Goal: Information Seeking & Learning: Learn about a topic

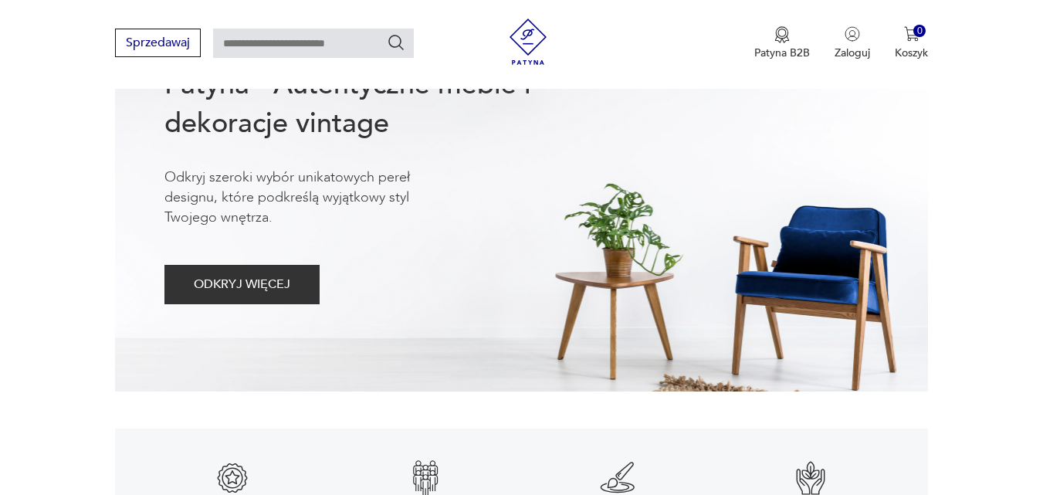
scroll to position [405, 0]
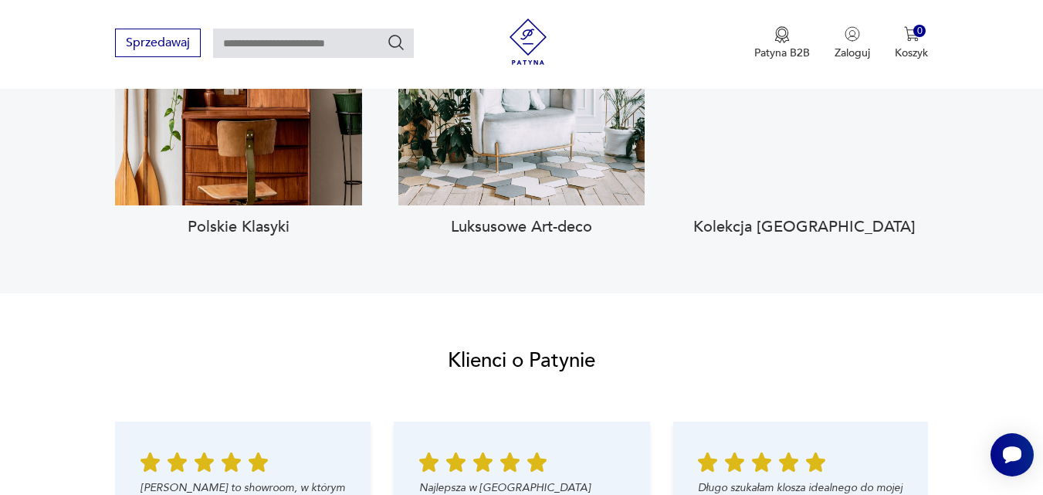
scroll to position [1442, 0]
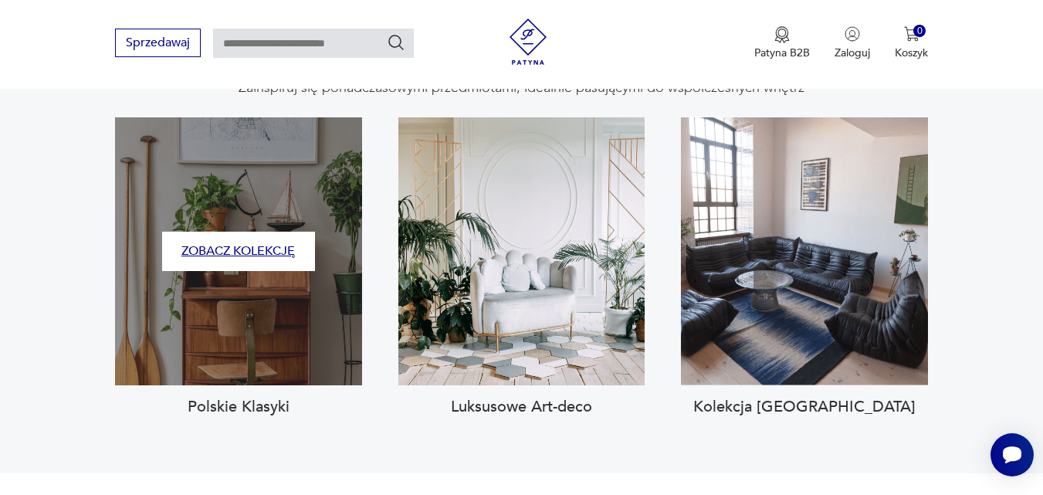
click at [262, 232] on button "Zobacz kolekcję" at bounding box center [238, 251] width 153 height 39
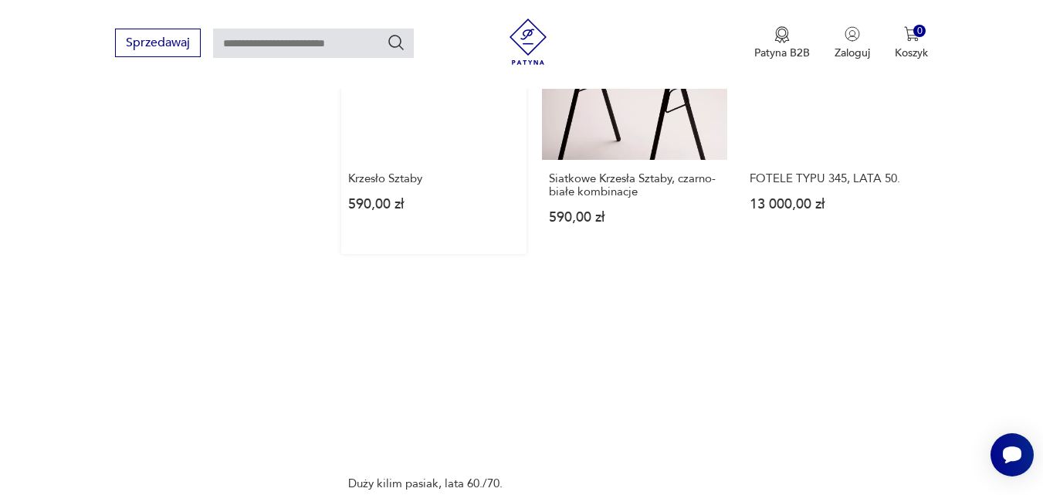
scroll to position [1849, 0]
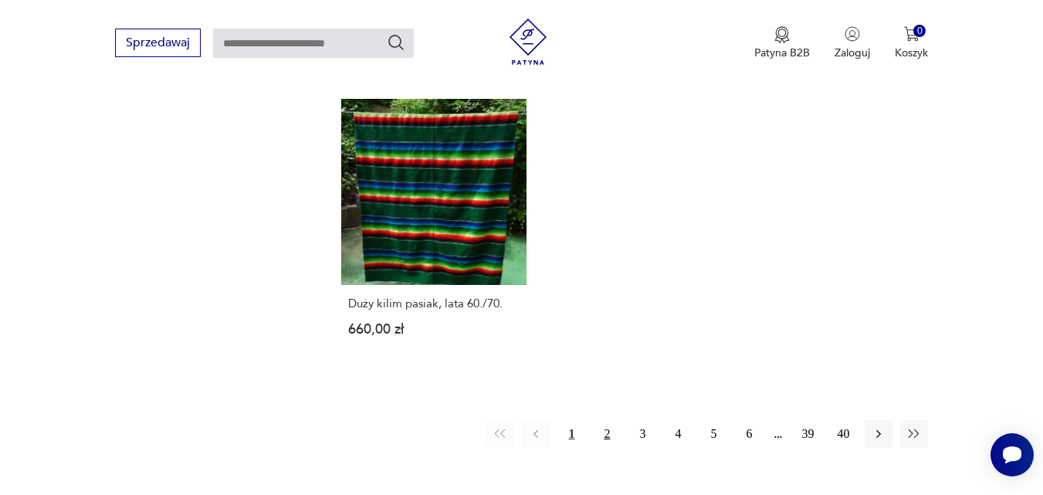
click at [609, 420] on button "2" at bounding box center [607, 434] width 28 height 28
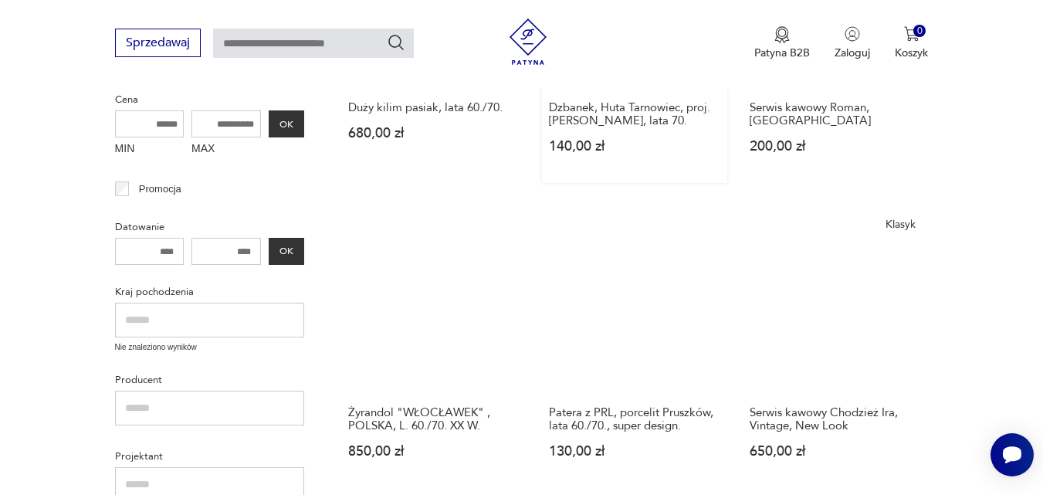
scroll to position [598, 0]
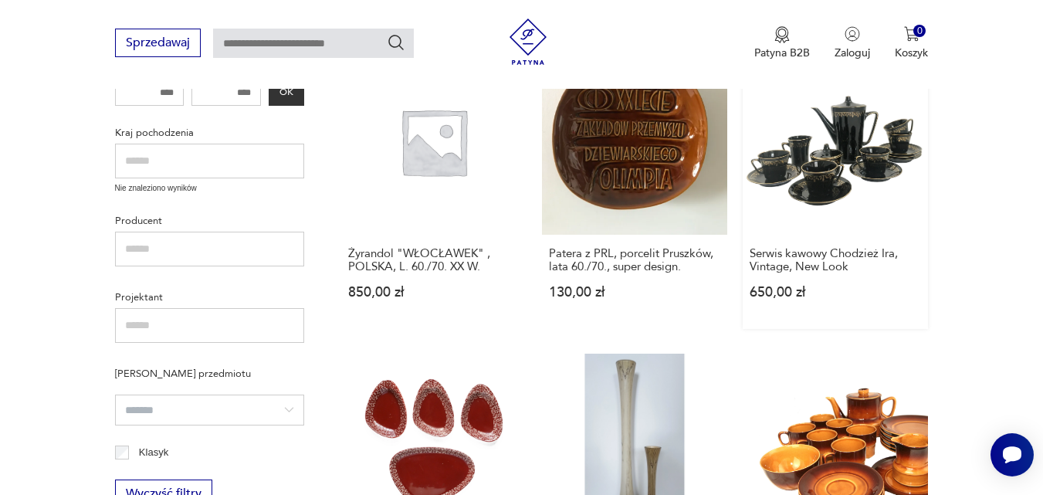
click at [803, 155] on link "Klasyk Serwis kawowy Chodzież Ira, Vintage, New Look 650,00 zł" at bounding box center [835, 189] width 185 height 280
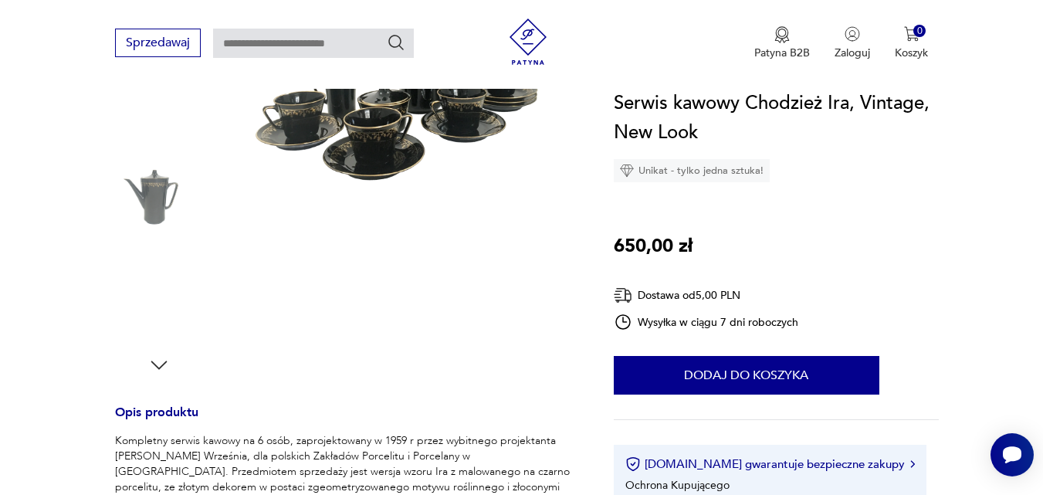
scroll to position [146, 0]
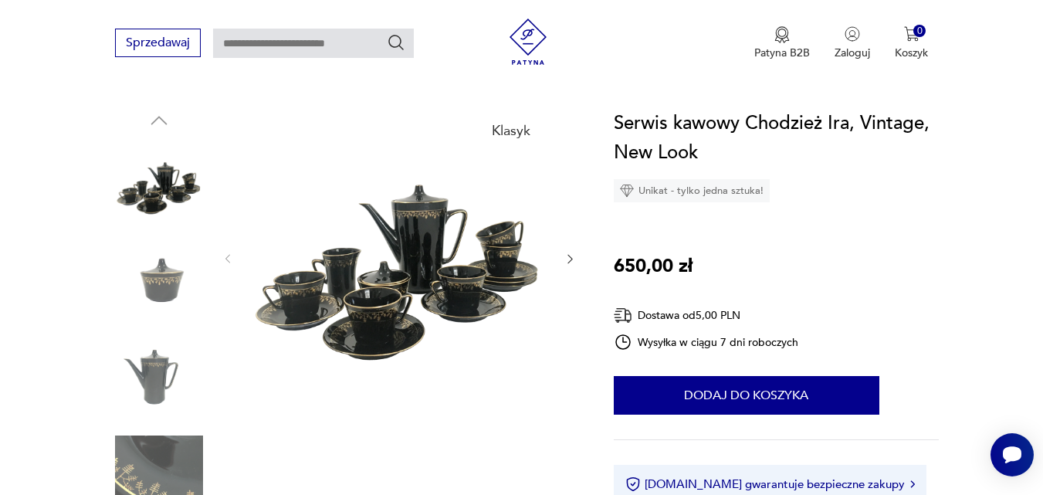
click at [482, 229] on img at bounding box center [398, 258] width 298 height 298
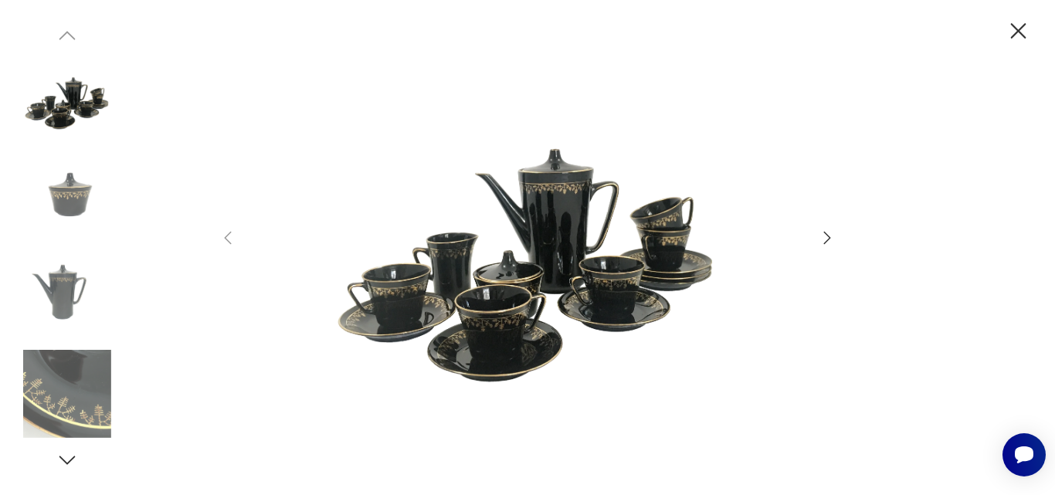
click at [59, 190] on img at bounding box center [67, 197] width 88 height 88
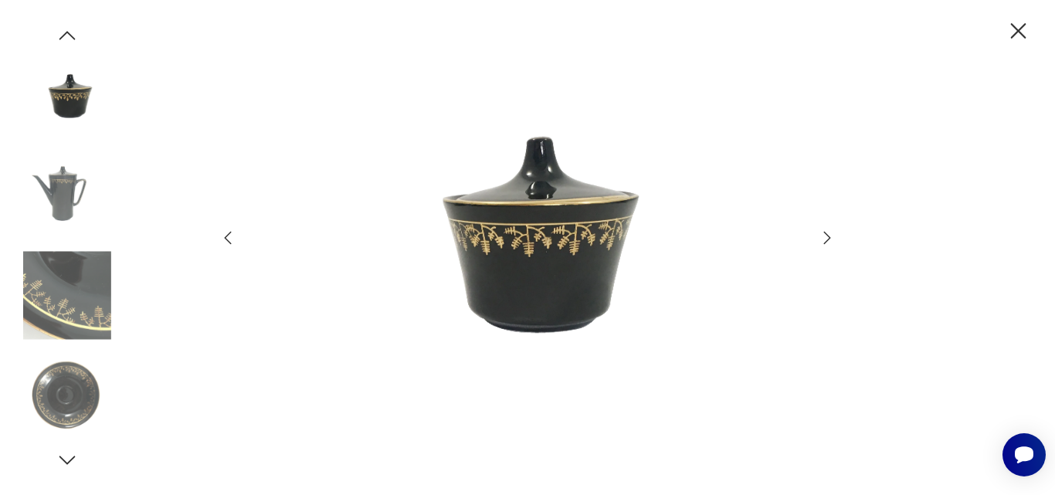
click at [1019, 29] on icon "button" at bounding box center [1018, 30] width 15 height 15
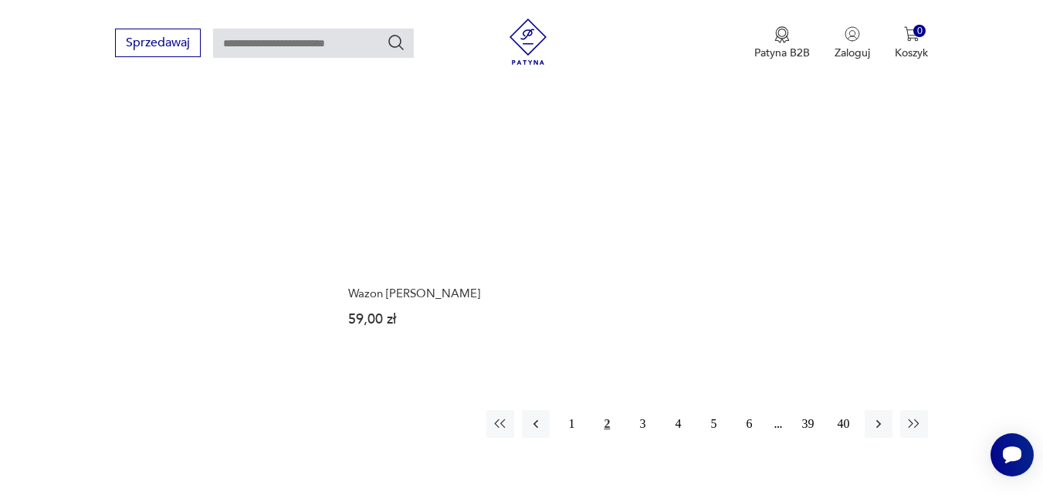
scroll to position [1853, 0]
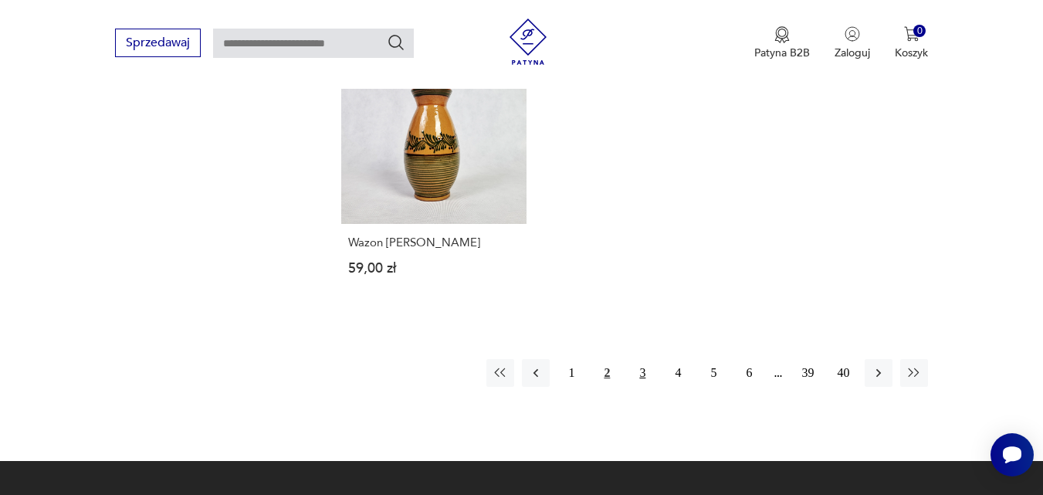
click at [646, 375] on button "3" at bounding box center [643, 373] width 28 height 28
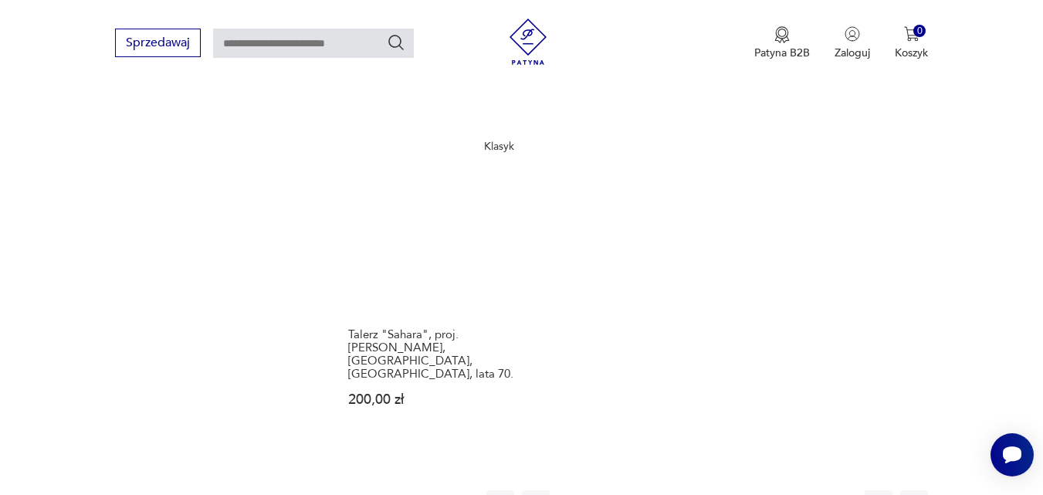
scroll to position [1859, 0]
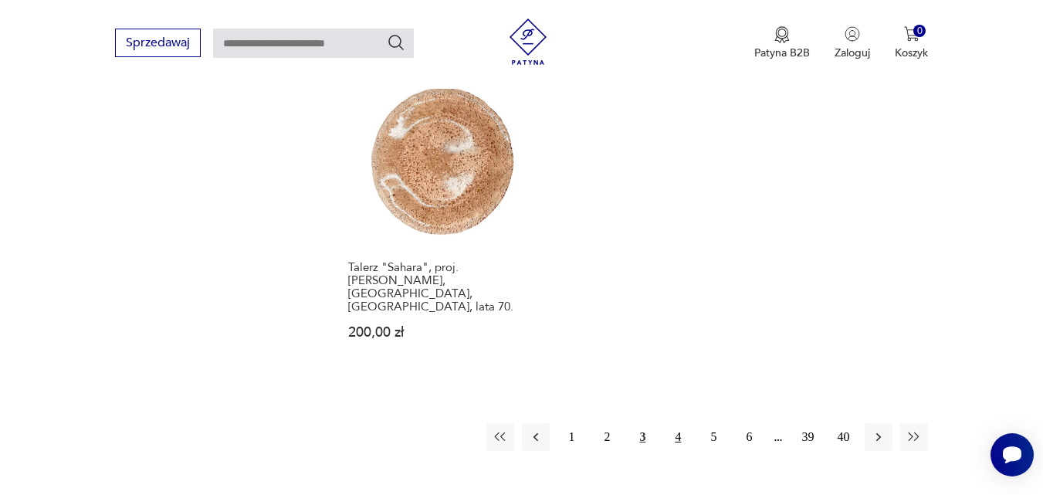
click at [682, 423] on button "4" at bounding box center [678, 437] width 28 height 28
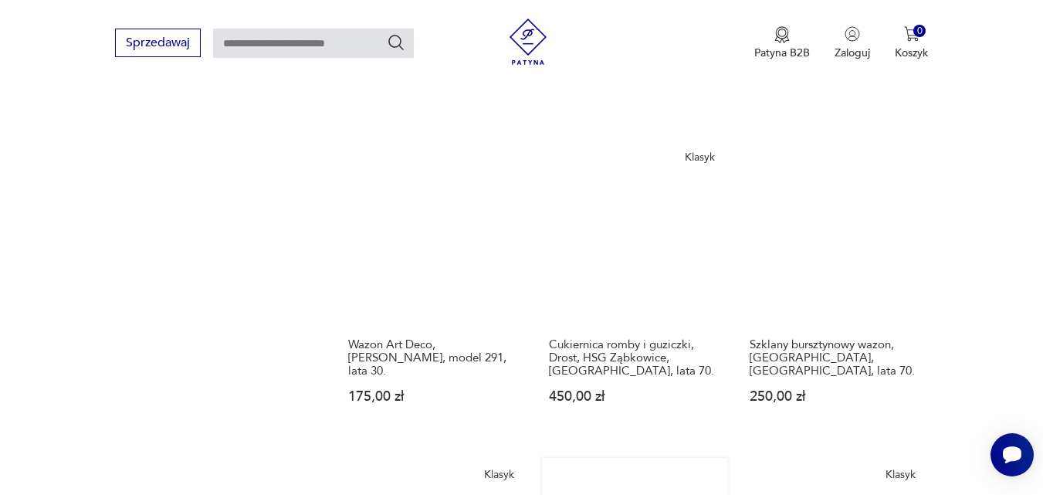
scroll to position [1139, 0]
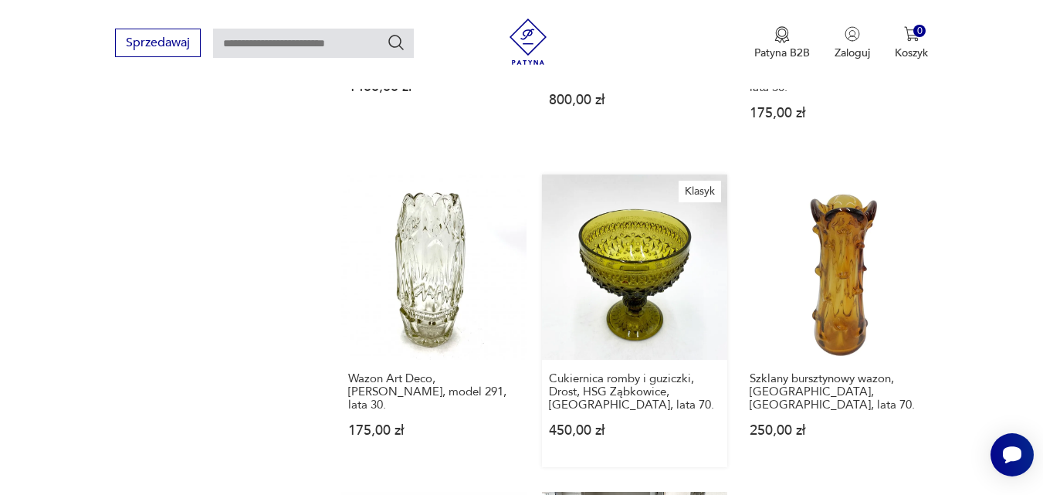
click at [683, 231] on link "Klasyk Cukiernica romby i guziczki, Drost, HSG Ząbkowice, [GEOGRAPHIC_DATA], la…" at bounding box center [634, 321] width 185 height 293
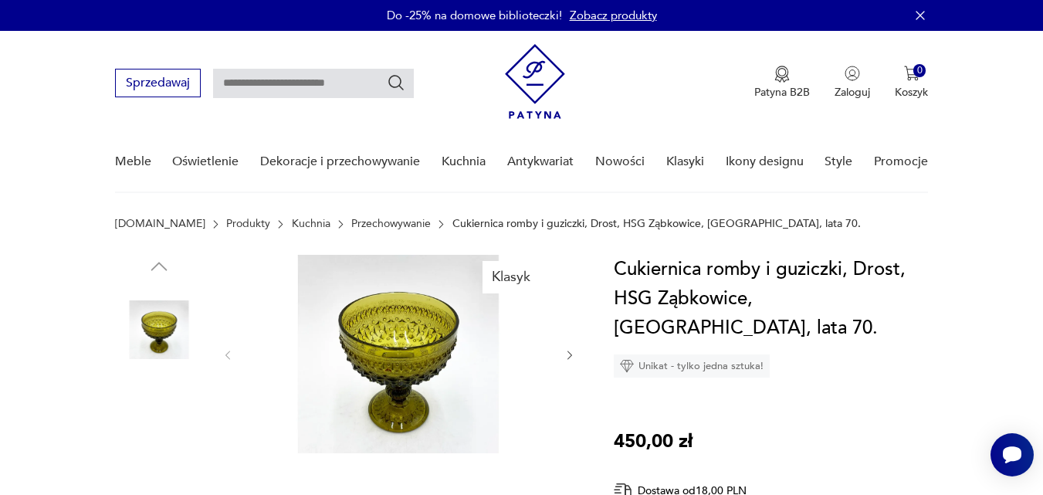
scroll to position [180, 0]
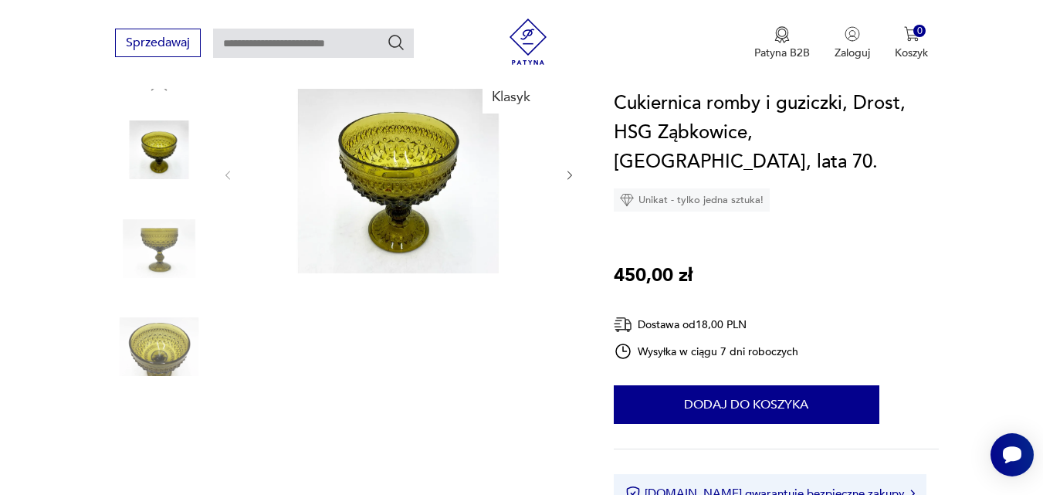
click at [164, 242] on img at bounding box center [159, 249] width 88 height 88
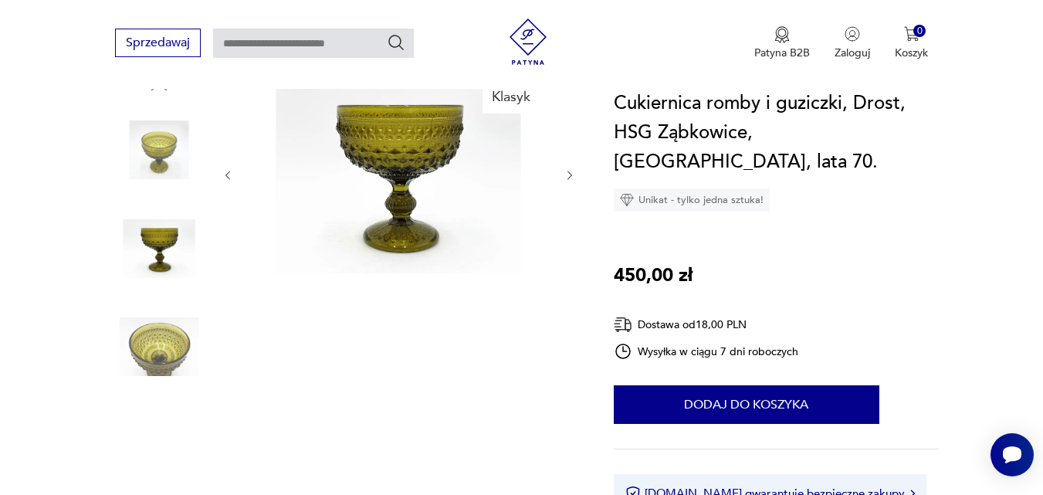
click at [159, 343] on img at bounding box center [159, 347] width 88 height 88
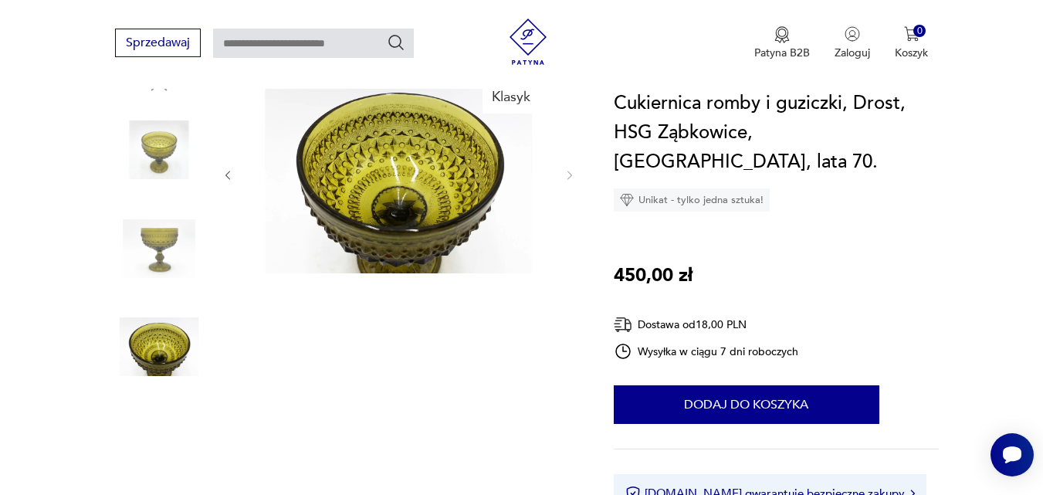
click at [147, 246] on img at bounding box center [159, 249] width 88 height 88
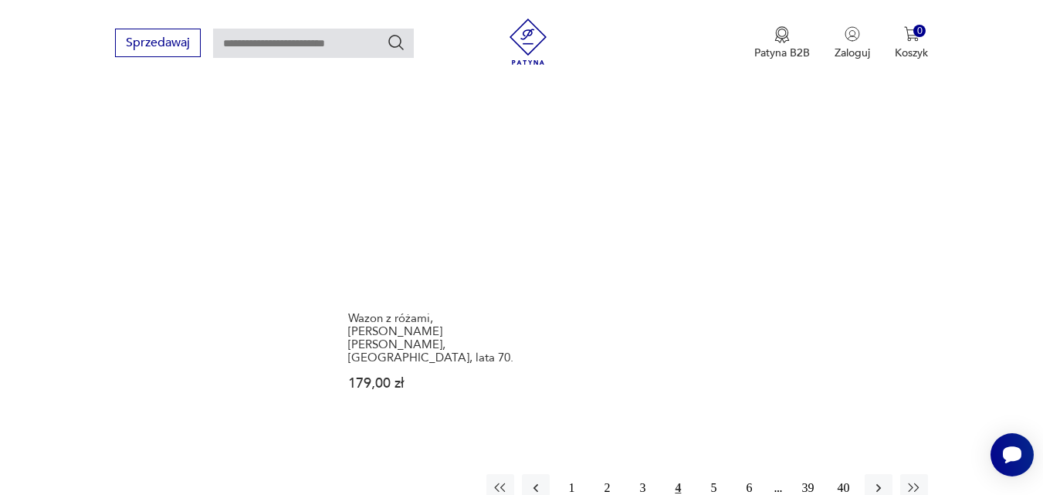
scroll to position [2037, 0]
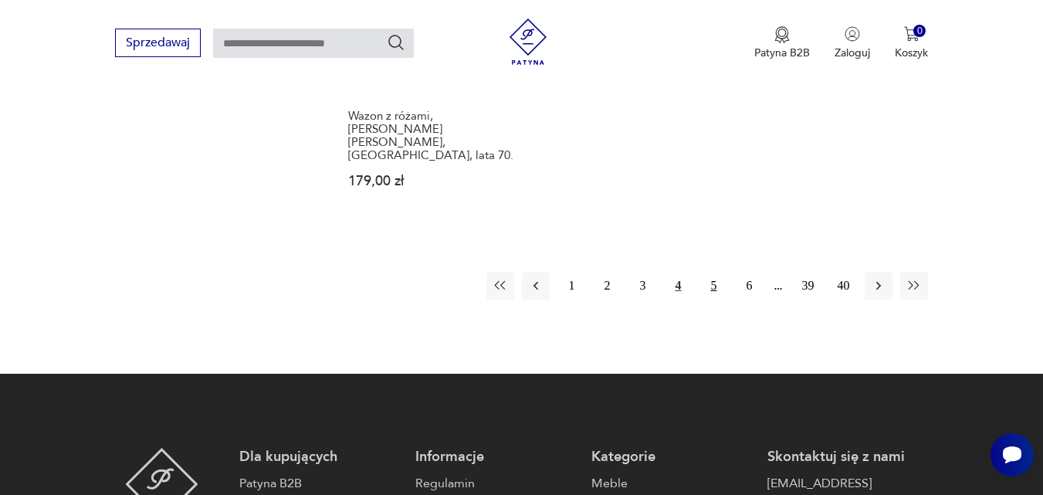
click at [710, 272] on button "5" at bounding box center [714, 286] width 28 height 28
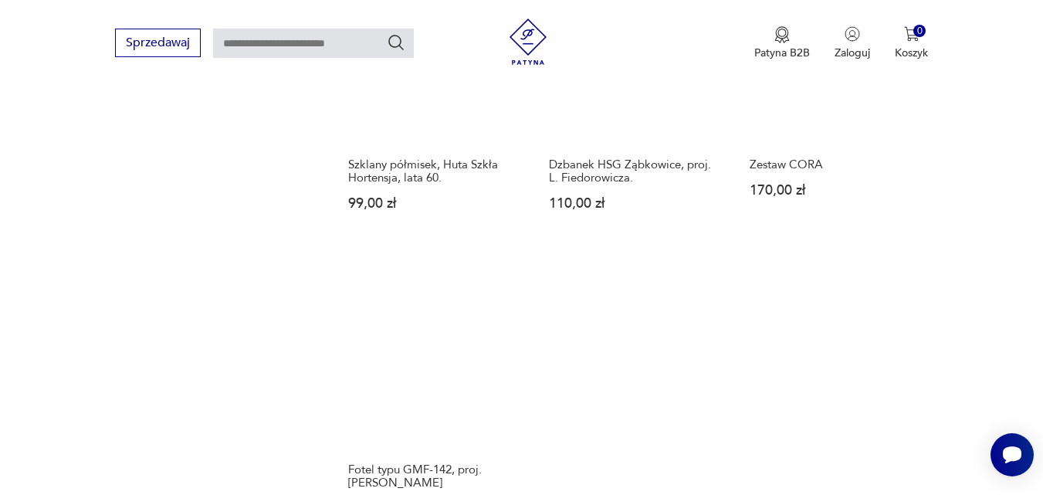
scroll to position [1859, 0]
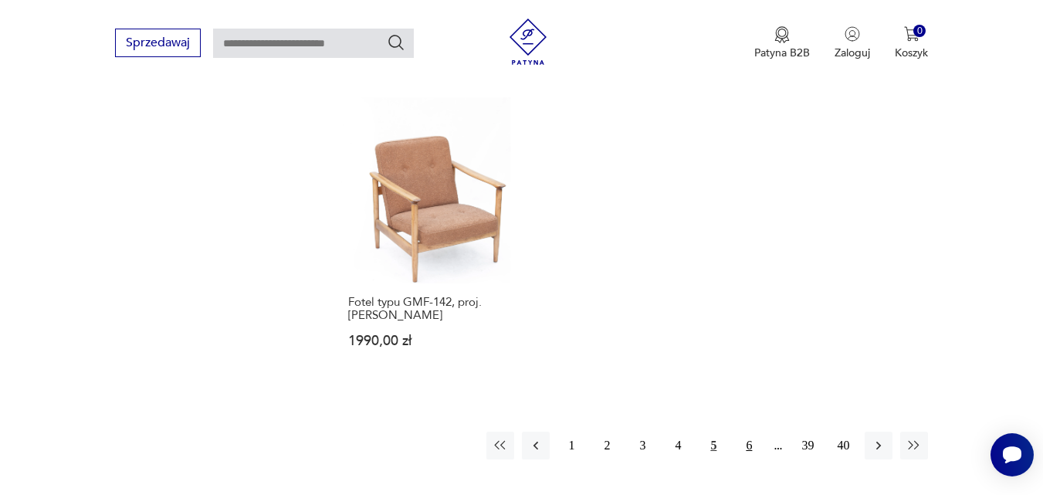
click at [744, 432] on button "6" at bounding box center [749, 446] width 28 height 28
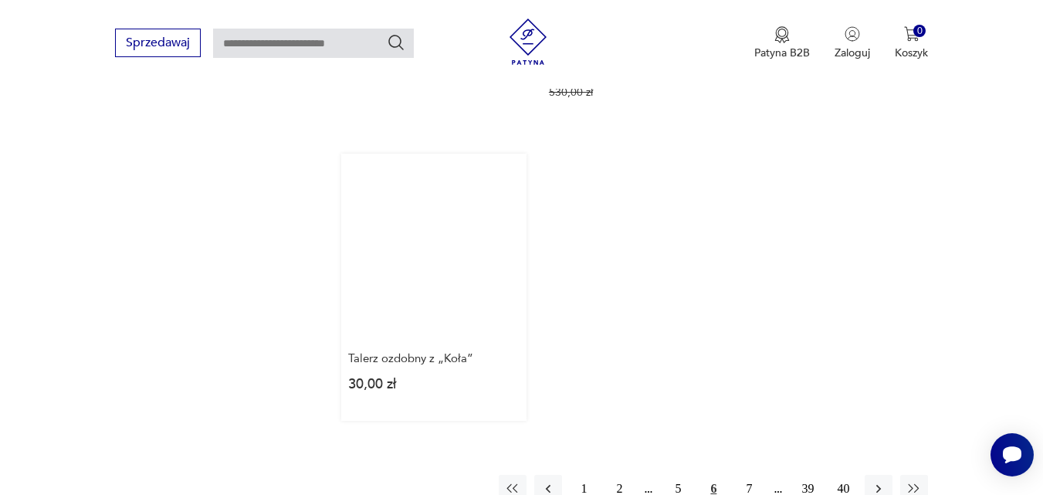
scroll to position [1859, 0]
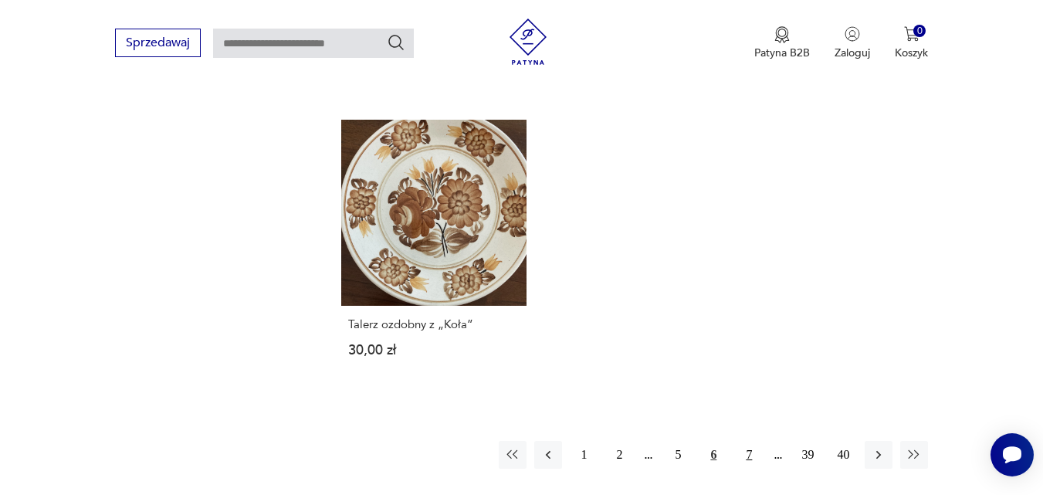
click at [748, 441] on button "7" at bounding box center [749, 455] width 28 height 28
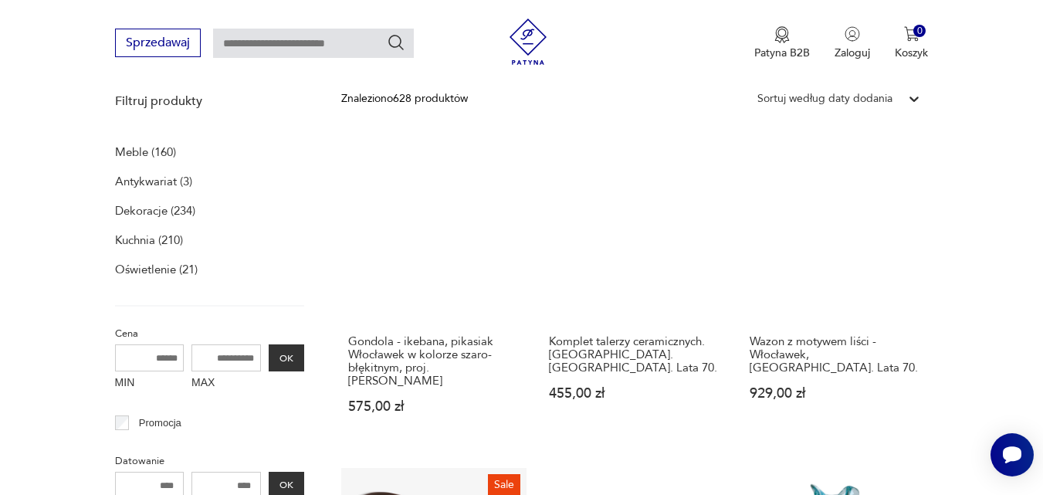
scroll to position [238, 0]
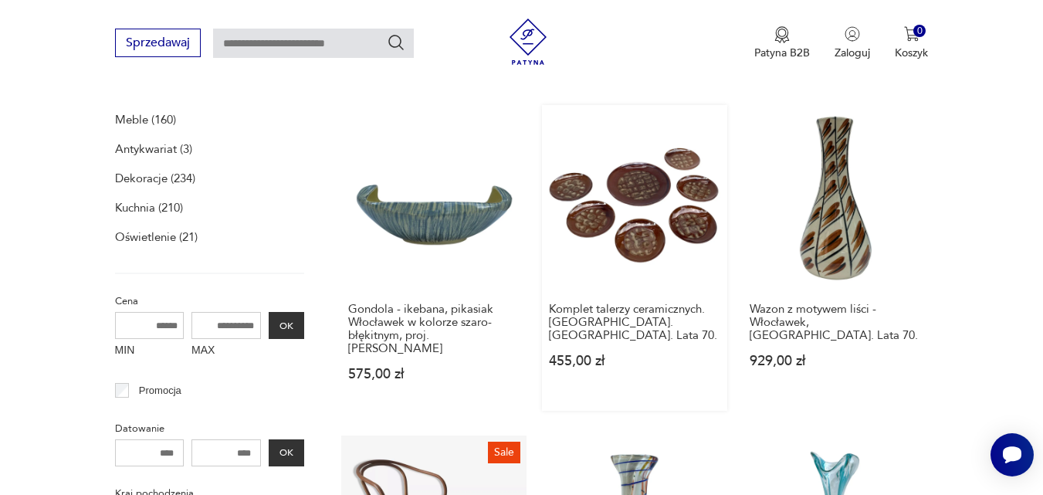
click at [631, 182] on link "Komplet talerzy ceramicznych. [GEOGRAPHIC_DATA]. [GEOGRAPHIC_DATA]. Lata 70. 45…" at bounding box center [634, 258] width 185 height 306
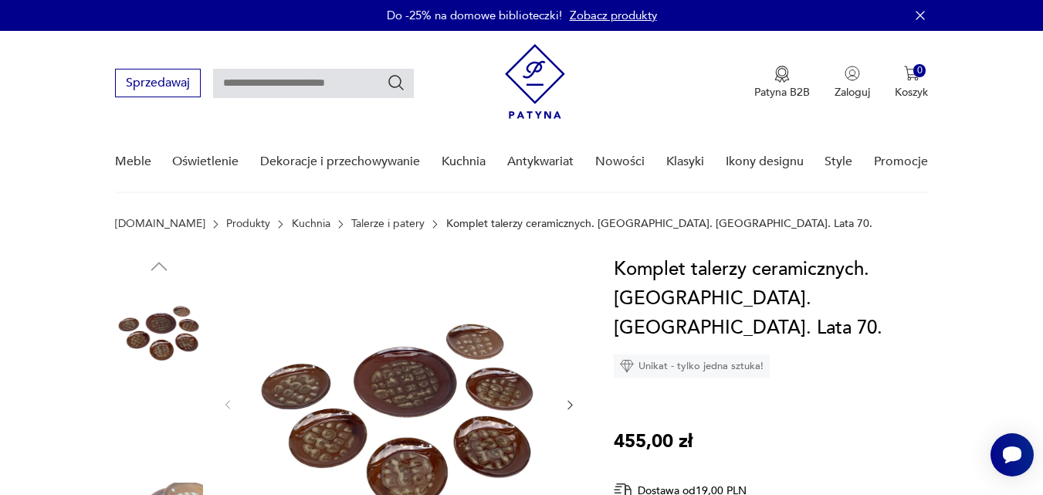
click at [400, 383] on img at bounding box center [398, 404] width 298 height 298
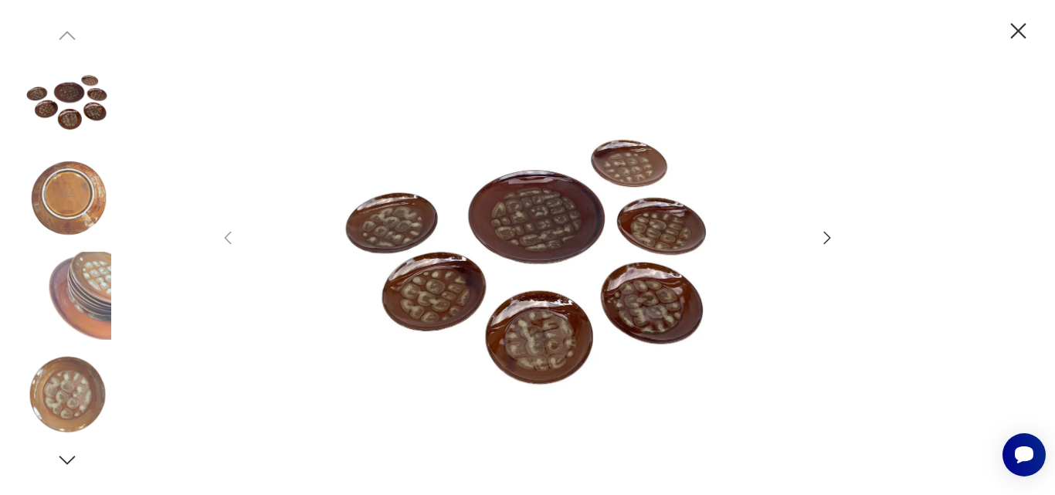
click at [833, 231] on icon "button" at bounding box center [827, 238] width 19 height 19
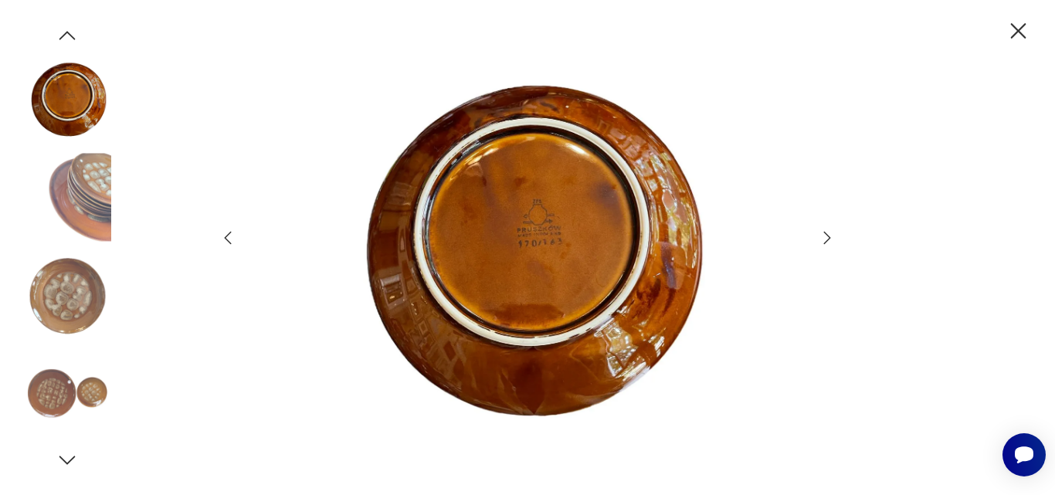
click at [833, 231] on icon "button" at bounding box center [827, 238] width 19 height 19
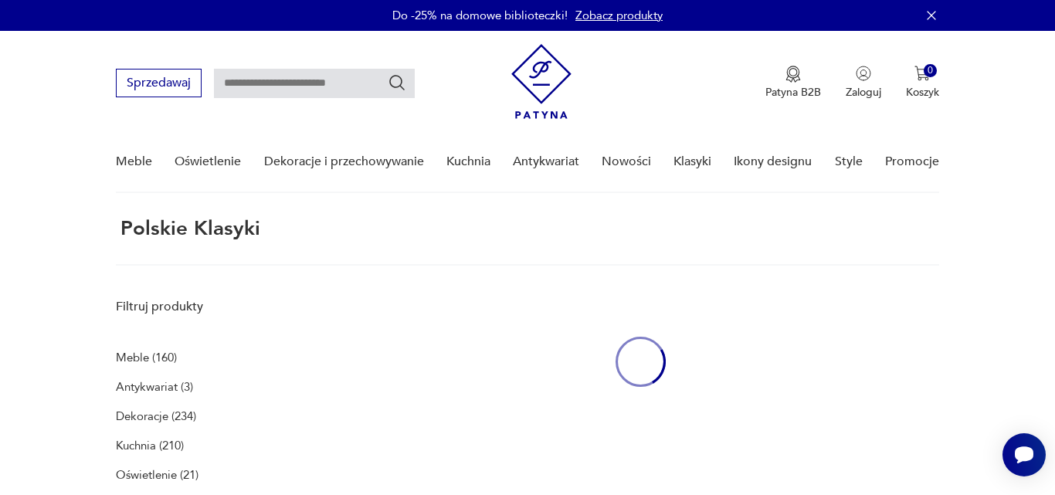
scroll to position [238, 0]
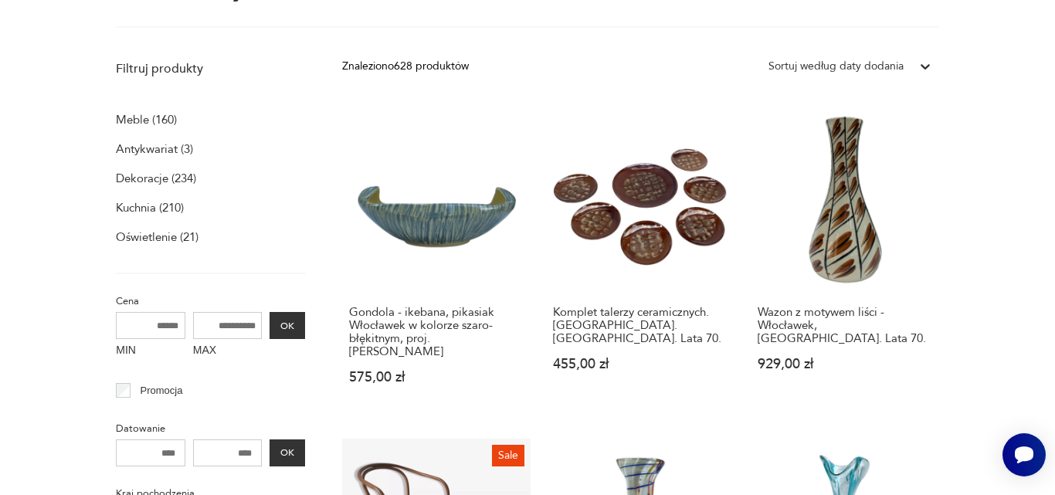
drag, startPoint x: 1023, startPoint y: 90, endPoint x: 1002, endPoint y: 222, distance: 133.7
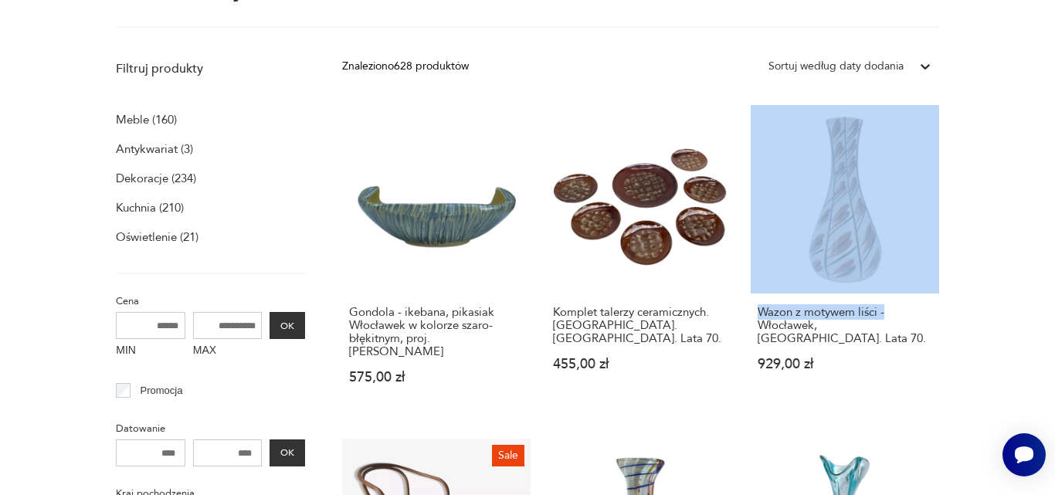
drag, startPoint x: 947, startPoint y: 234, endPoint x: 968, endPoint y: 318, distance: 86.7
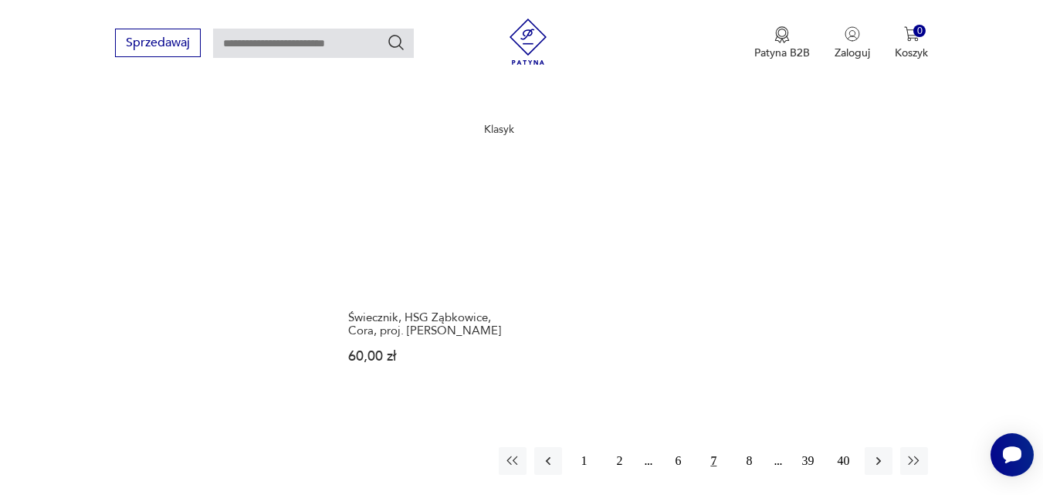
scroll to position [1859, 0]
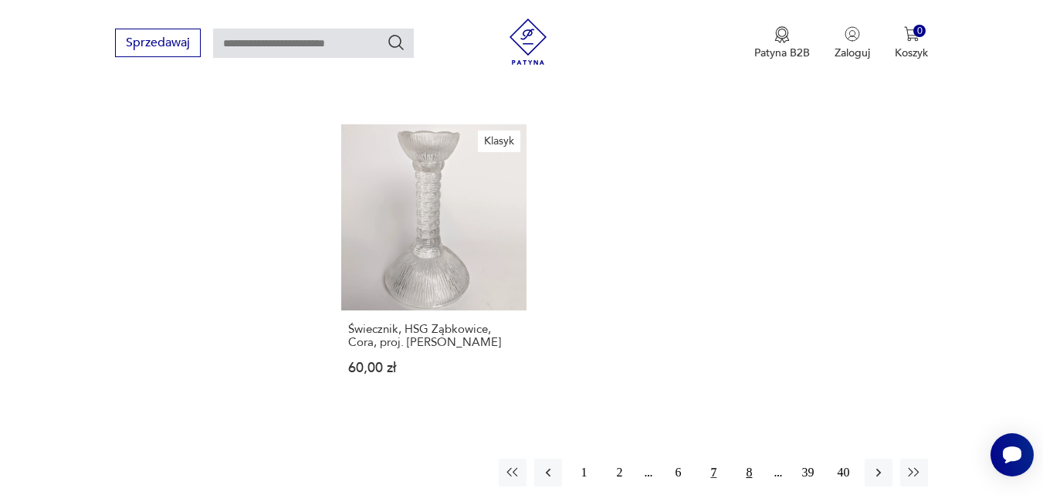
click at [755, 459] on button "8" at bounding box center [749, 473] width 28 height 28
click at [713, 459] on button "8" at bounding box center [714, 473] width 28 height 28
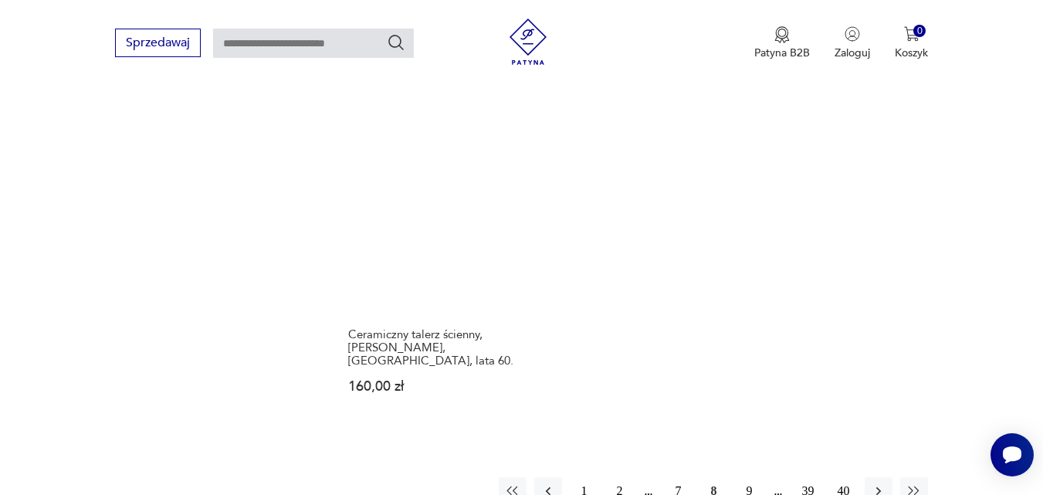
scroll to position [2040, 0]
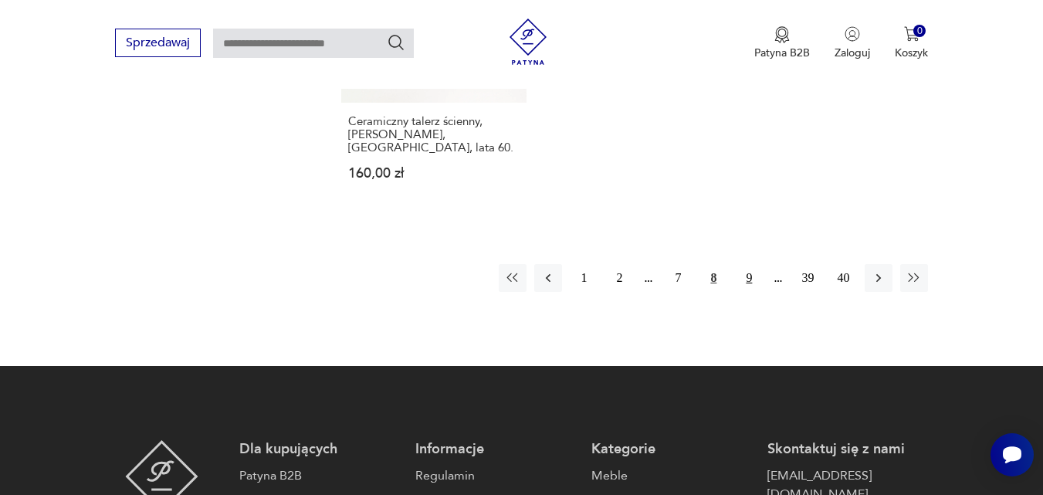
click at [745, 264] on button "9" at bounding box center [749, 278] width 28 height 28
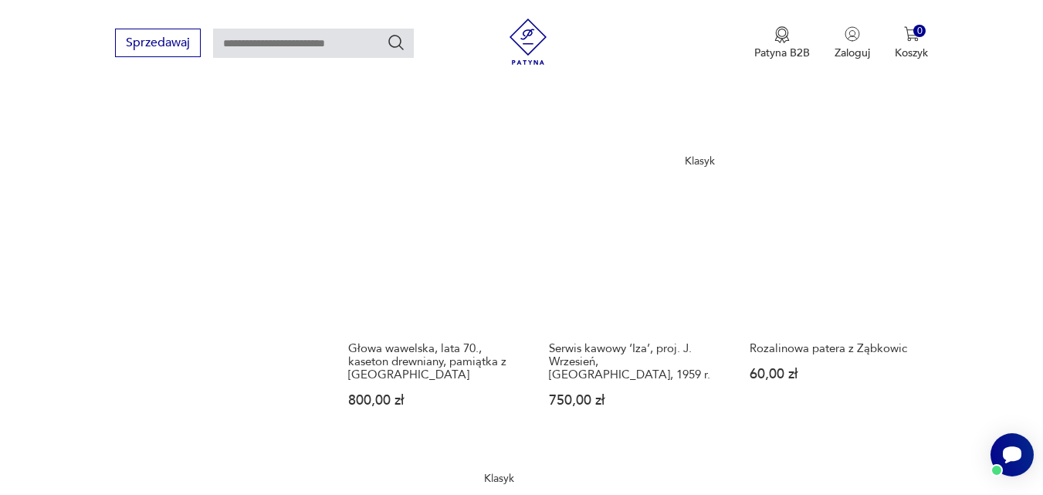
scroll to position [1859, 0]
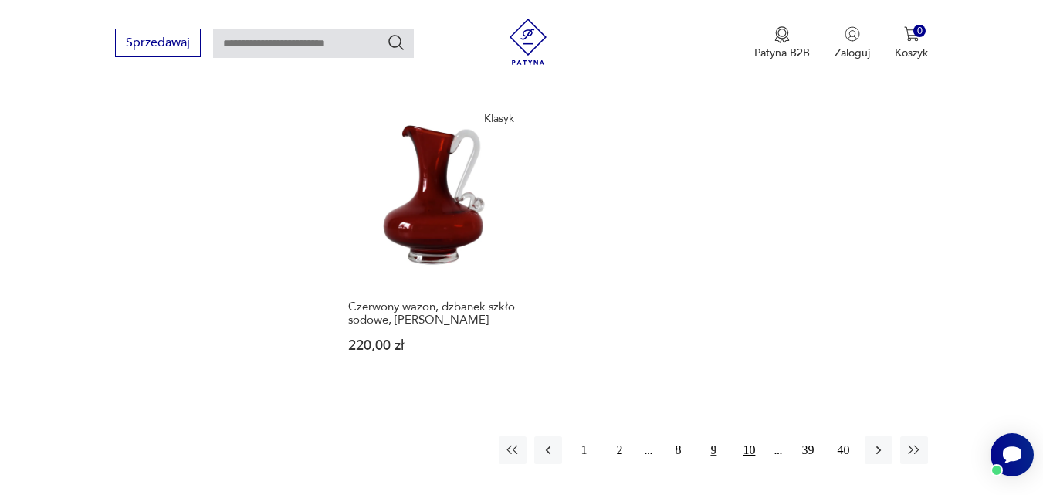
click at [745, 436] on button "10" at bounding box center [749, 450] width 28 height 28
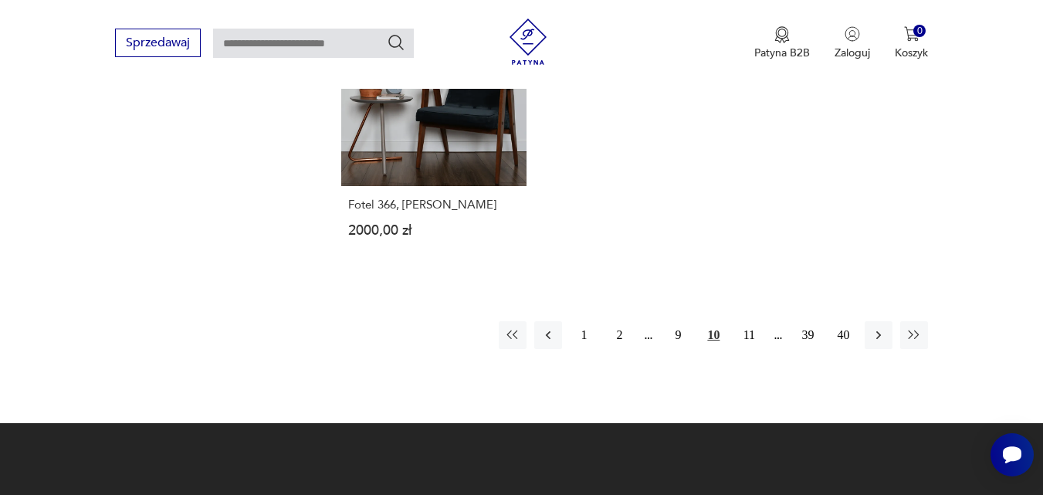
scroll to position [2040, 0]
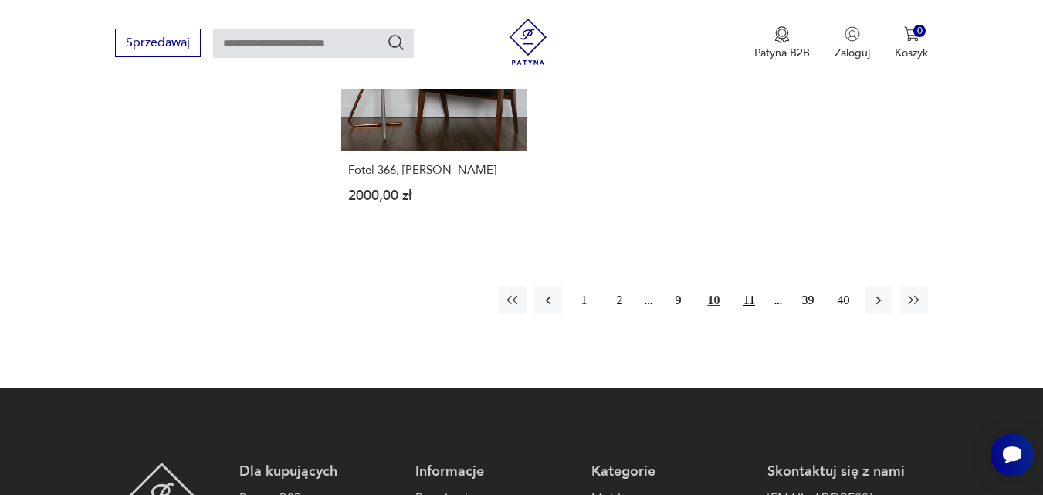
click at [746, 286] on button "11" at bounding box center [749, 300] width 28 height 28
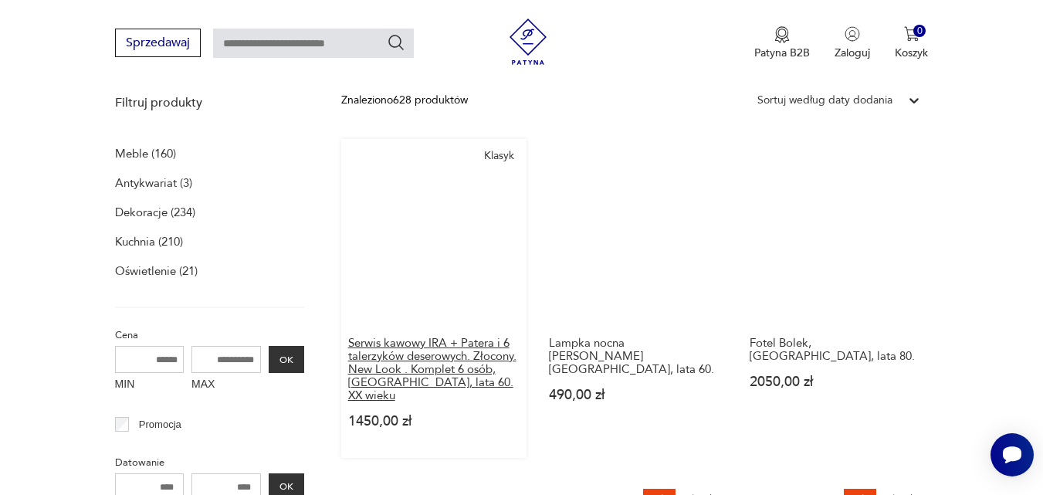
scroll to position [238, 0]
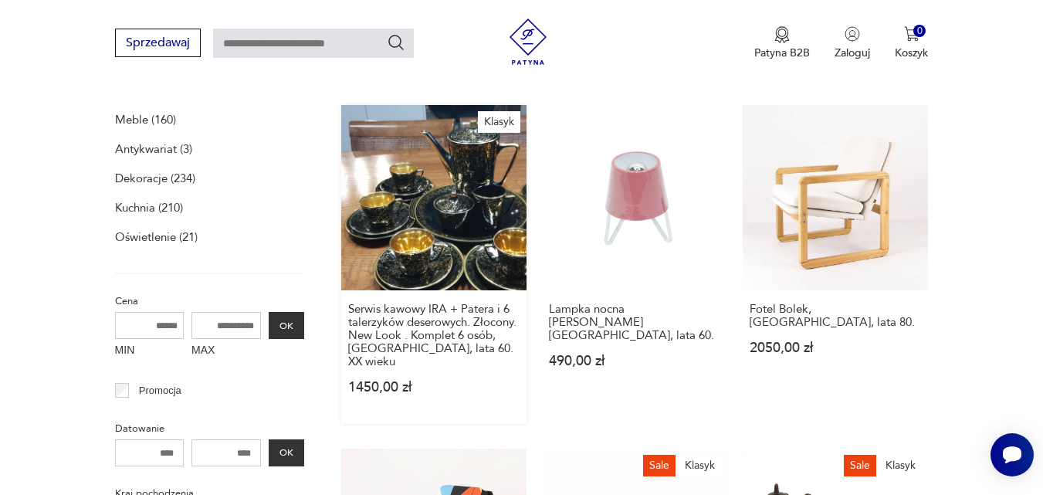
click at [446, 256] on link "Klasyk Serwis kawowy IRA + Patera i 6 talerzyków deserowych. Złocony. New Look …" at bounding box center [433, 264] width 185 height 319
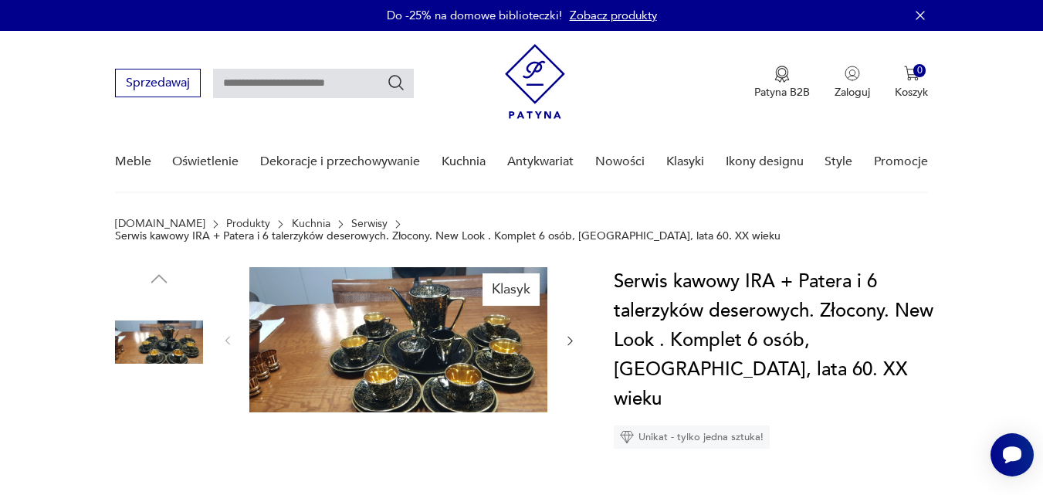
click at [415, 332] on img at bounding box center [398, 339] width 298 height 145
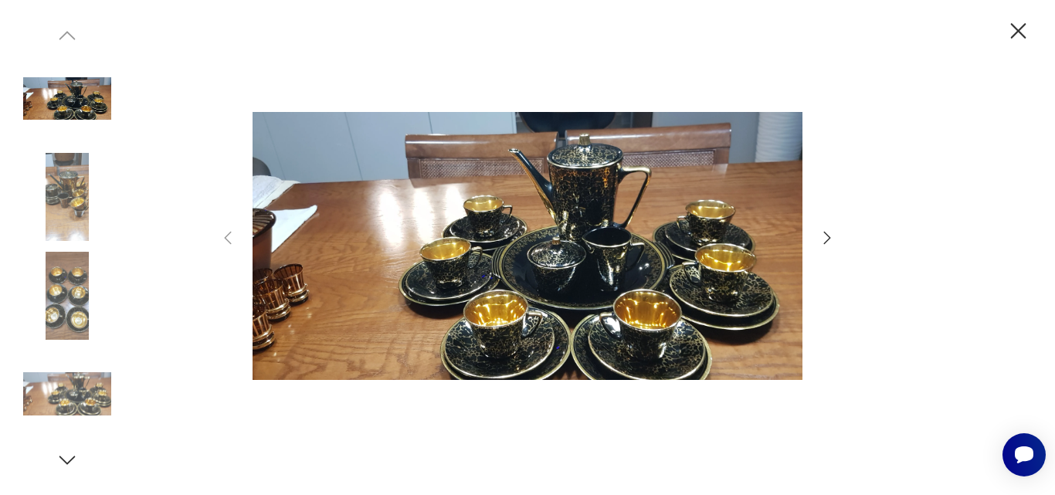
click at [825, 233] on icon "button" at bounding box center [827, 238] width 7 height 12
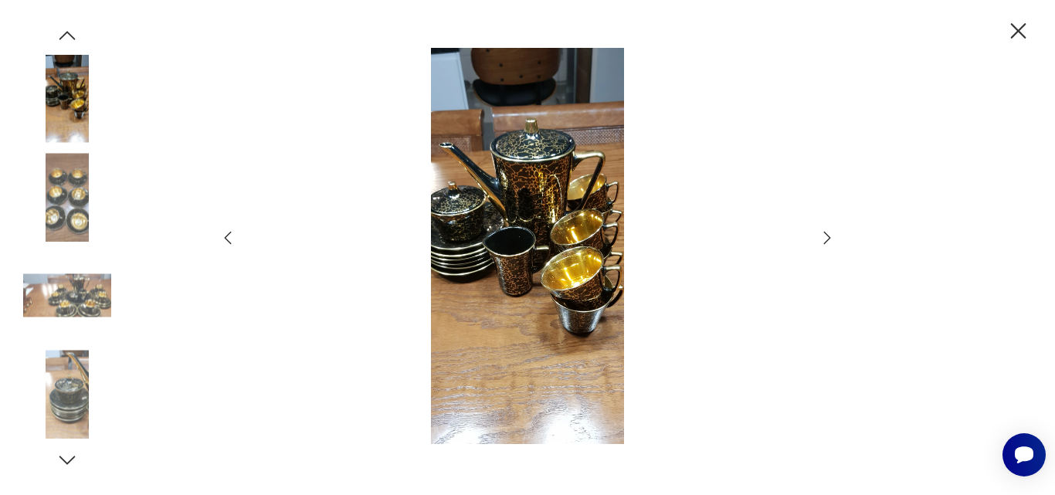
click at [825, 233] on icon "button" at bounding box center [827, 238] width 7 height 12
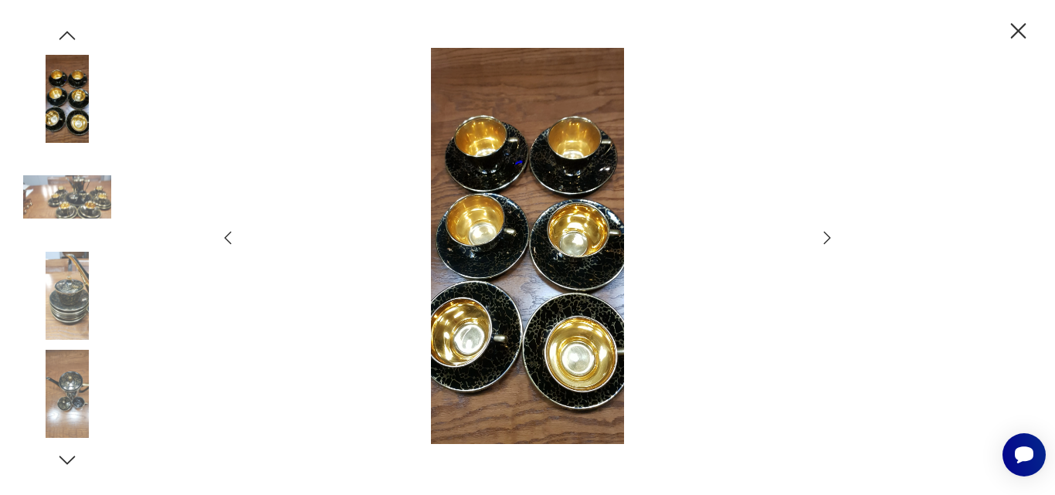
click at [825, 228] on div at bounding box center [528, 247] width 618 height 399
click at [1016, 27] on icon "button" at bounding box center [1018, 31] width 27 height 27
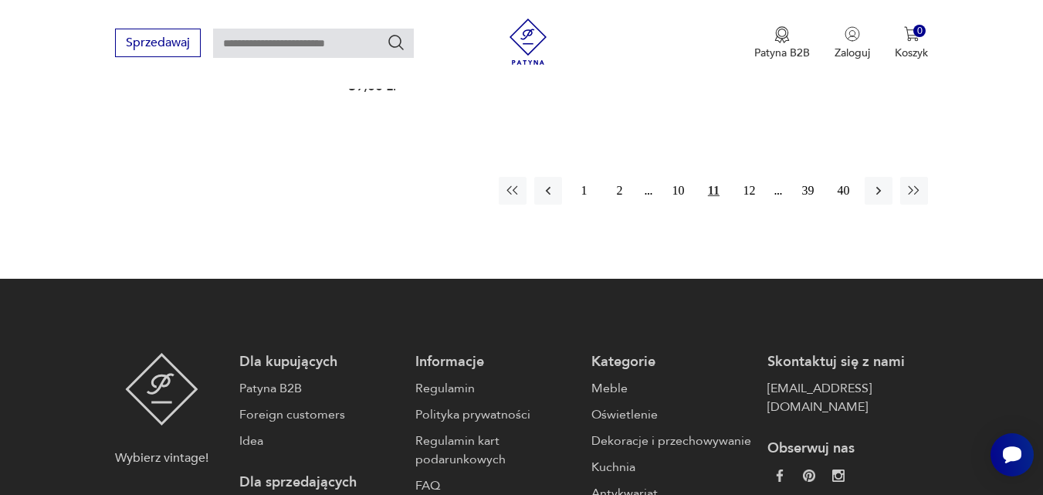
scroll to position [2038, 0]
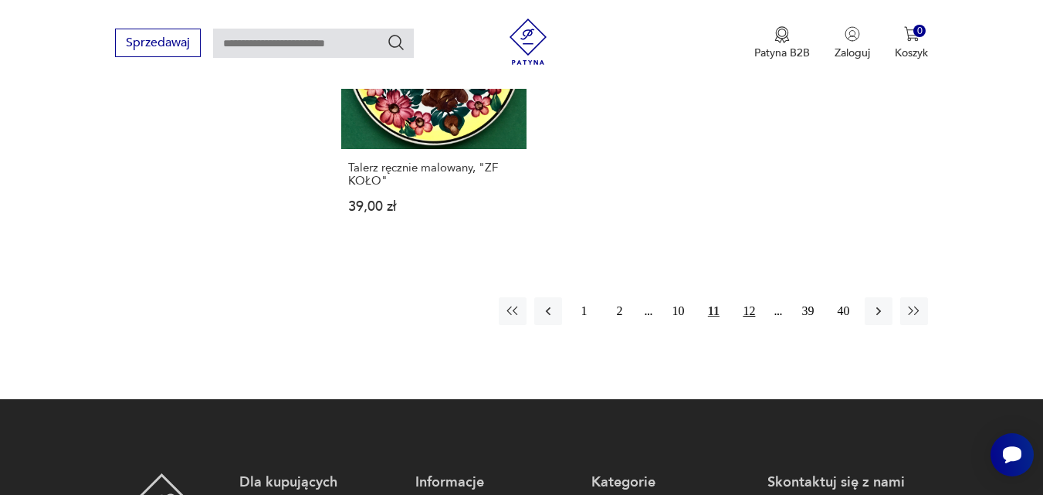
click at [748, 297] on button "12" at bounding box center [749, 311] width 28 height 28
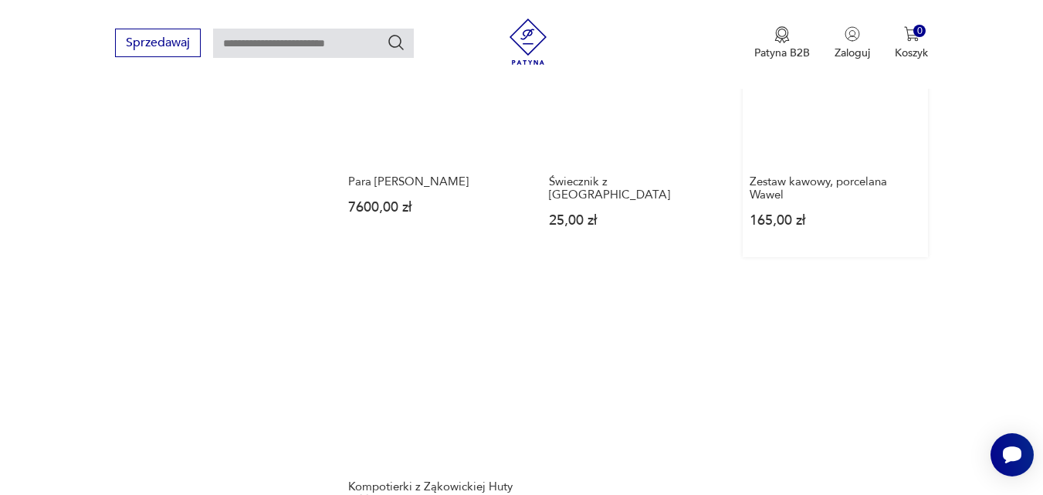
scroll to position [2040, 0]
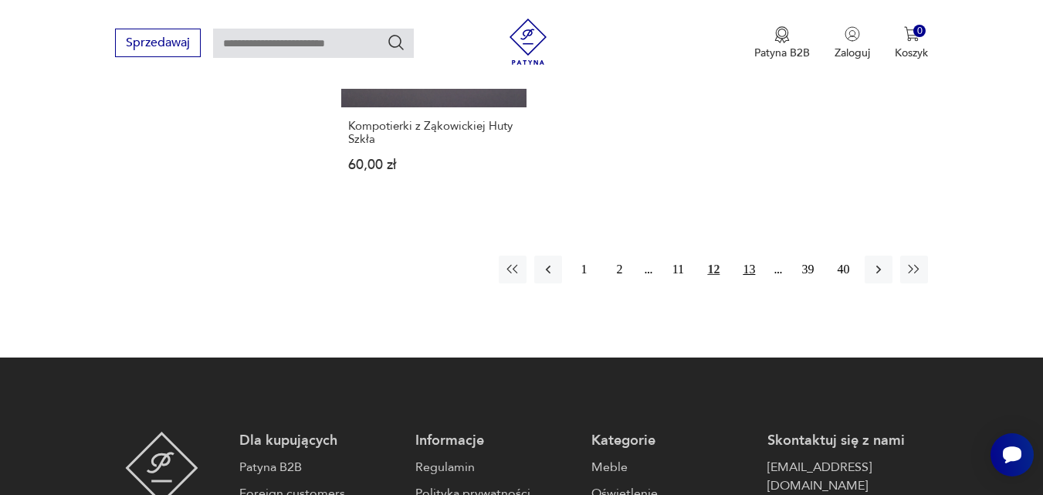
click at [754, 256] on button "13" at bounding box center [749, 270] width 28 height 28
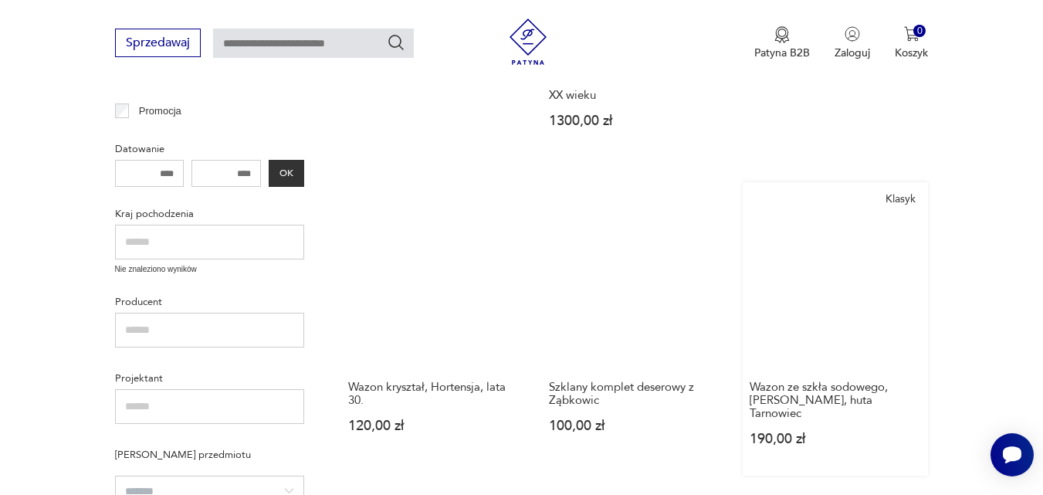
scroll to position [598, 0]
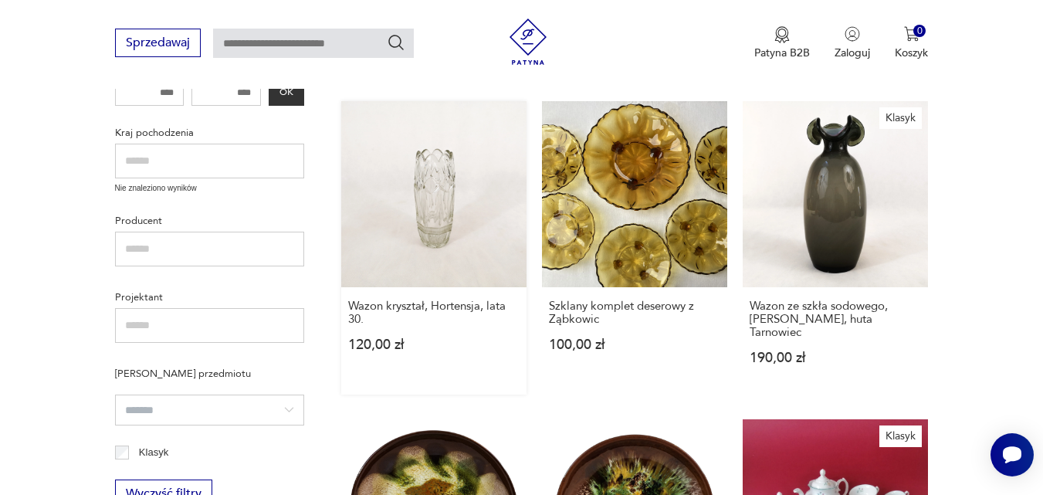
click at [410, 168] on link "Wazon kryształ, Hortensja, lata 30. 120,00 zł" at bounding box center [433, 247] width 185 height 293
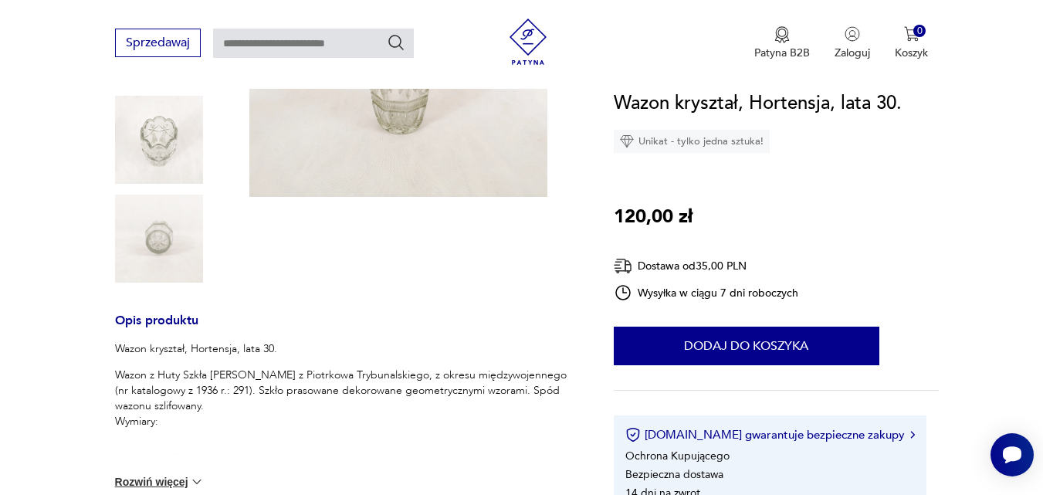
scroll to position [180, 0]
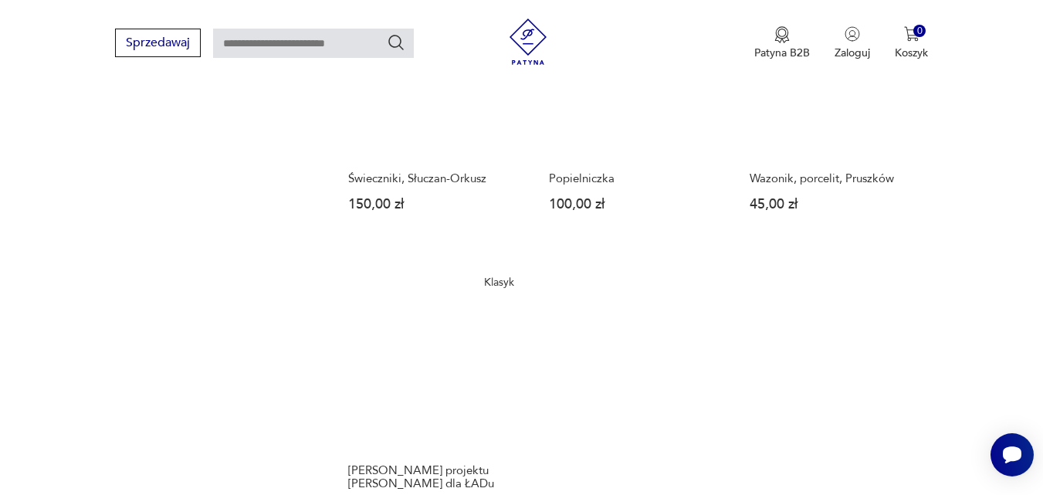
scroll to position [1858, 0]
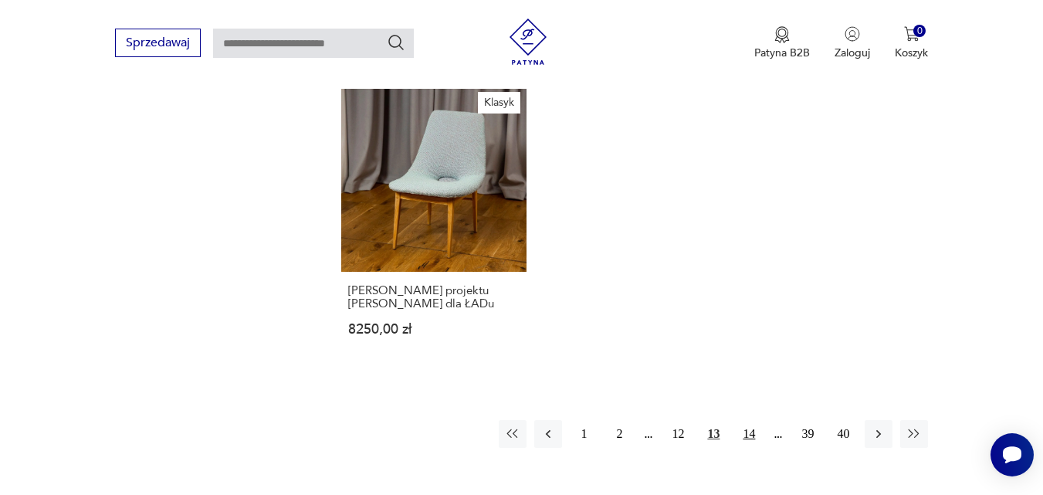
drag, startPoint x: 751, startPoint y: 382, endPoint x: 751, endPoint y: 372, distance: 10.1
click at [751, 420] on button "14" at bounding box center [749, 434] width 28 height 28
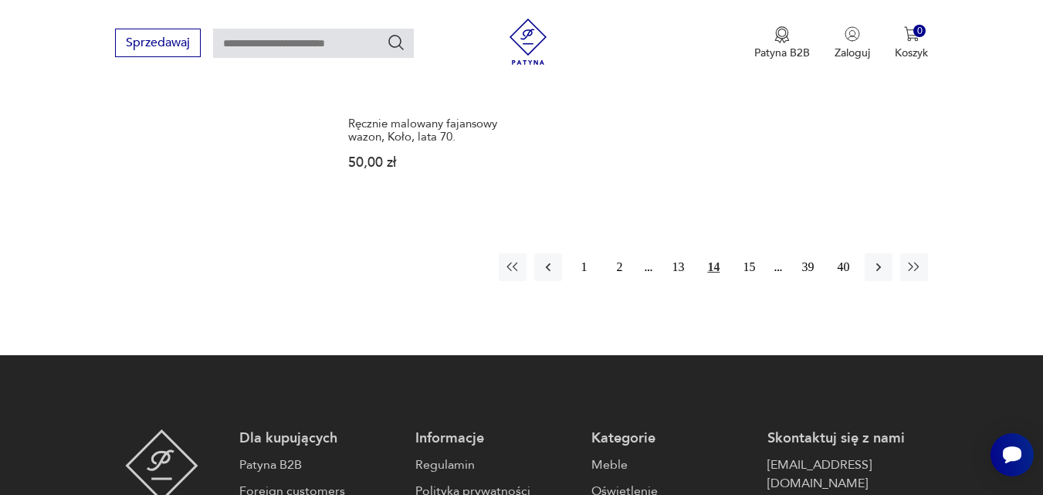
scroll to position [1984, 0]
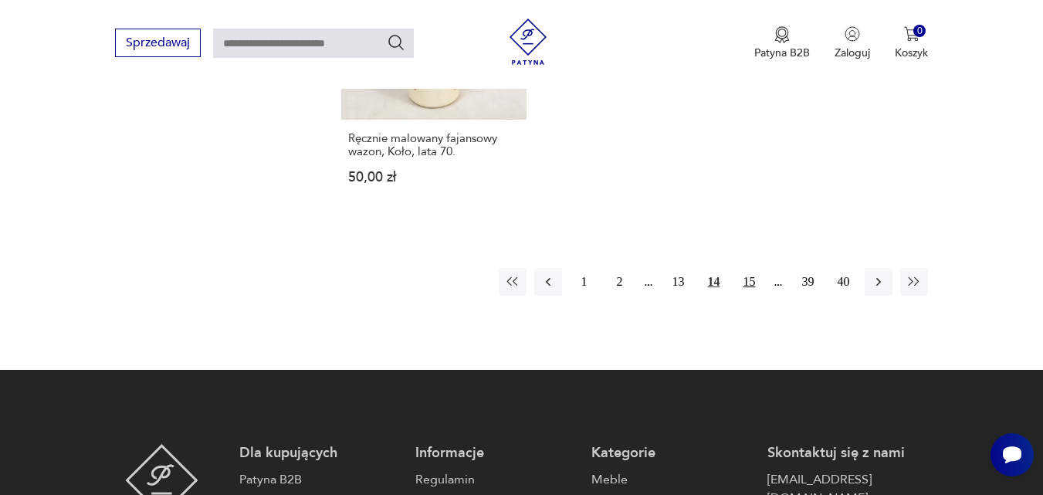
click at [745, 268] on button "15" at bounding box center [749, 282] width 28 height 28
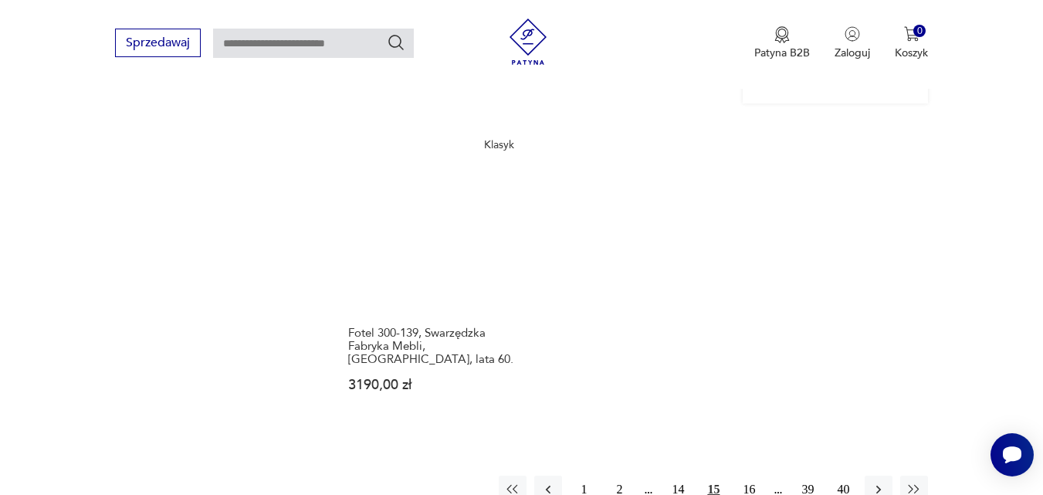
scroll to position [1859, 0]
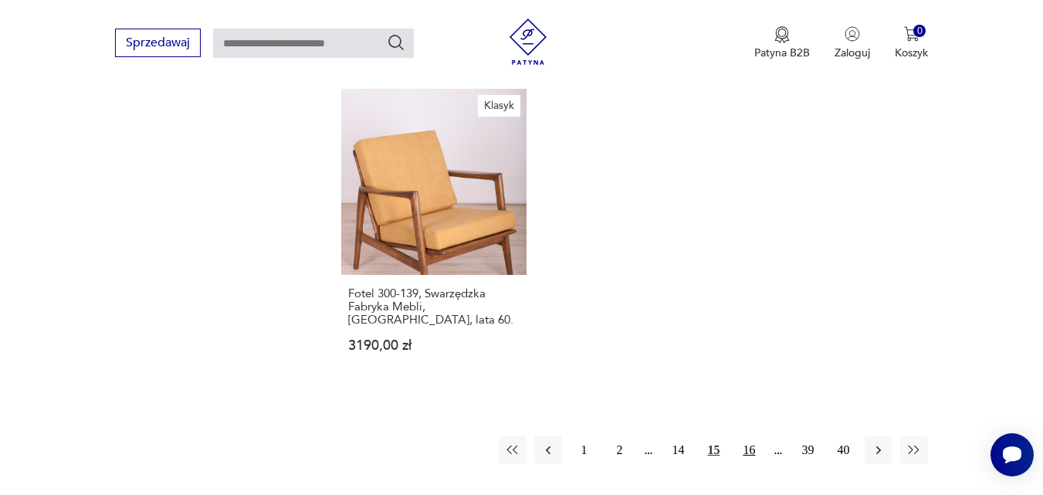
click at [761, 436] on button "16" at bounding box center [749, 450] width 28 height 28
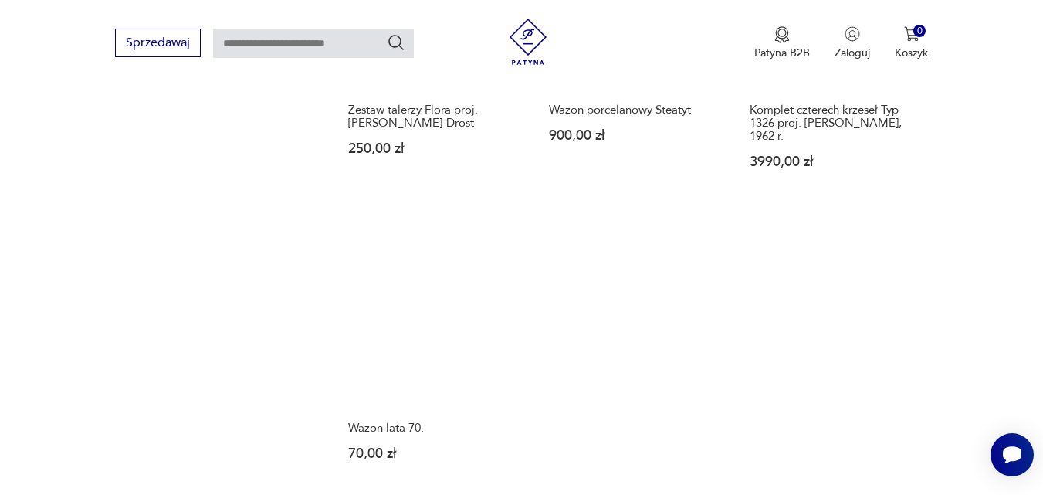
scroll to position [1859, 0]
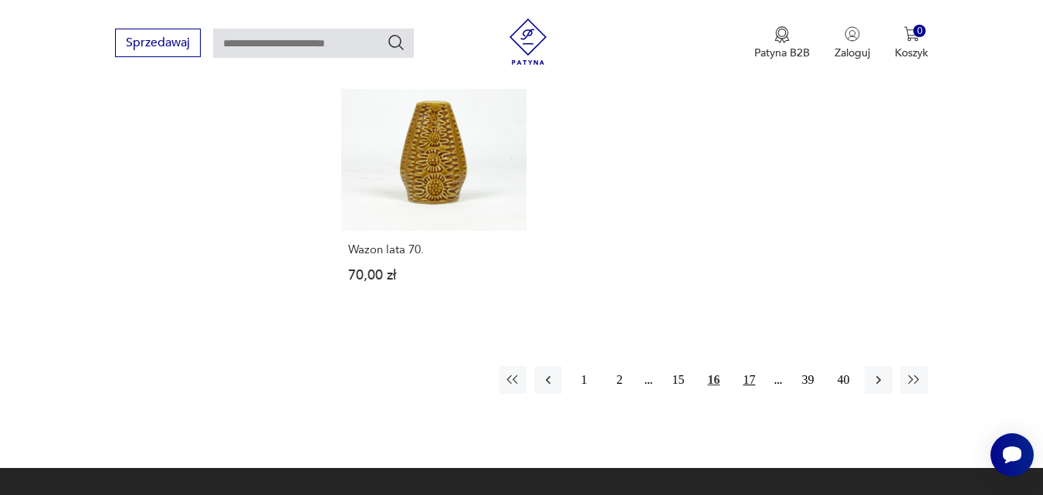
click at [745, 366] on button "17" at bounding box center [749, 380] width 28 height 28
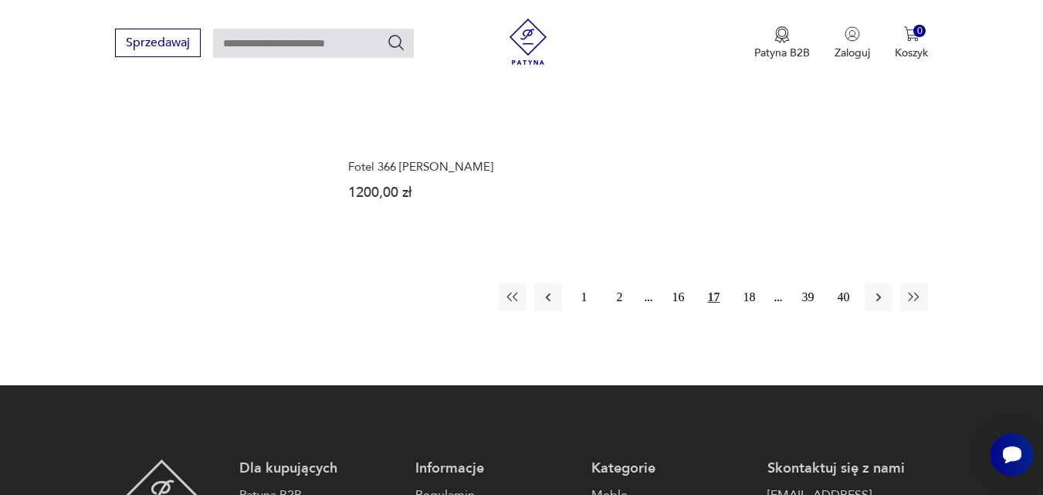
scroll to position [2040, 0]
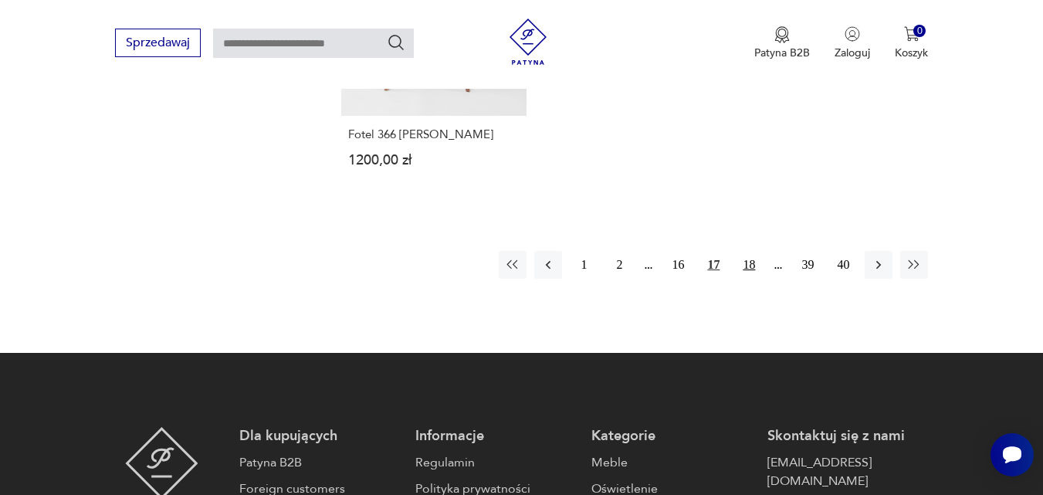
click at [751, 251] on button "18" at bounding box center [749, 265] width 28 height 28
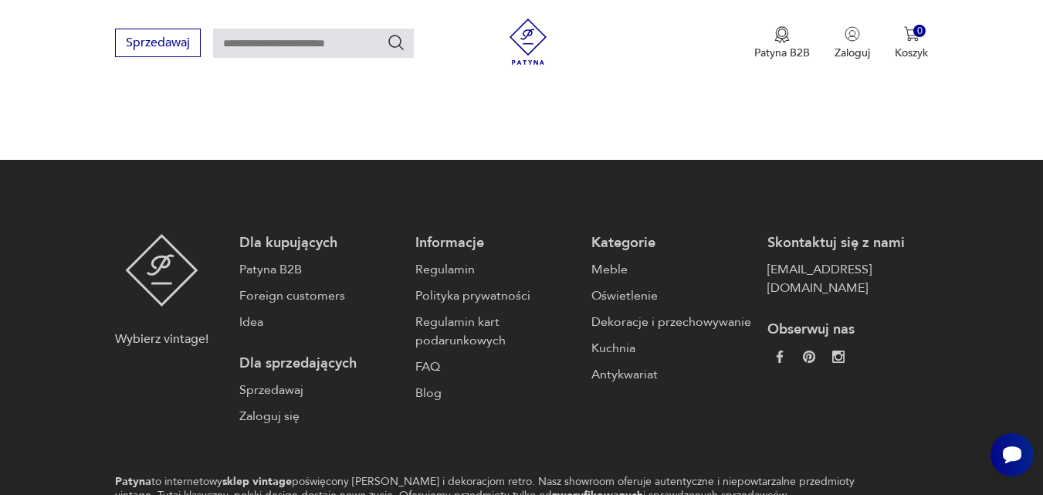
scroll to position [2040, 0]
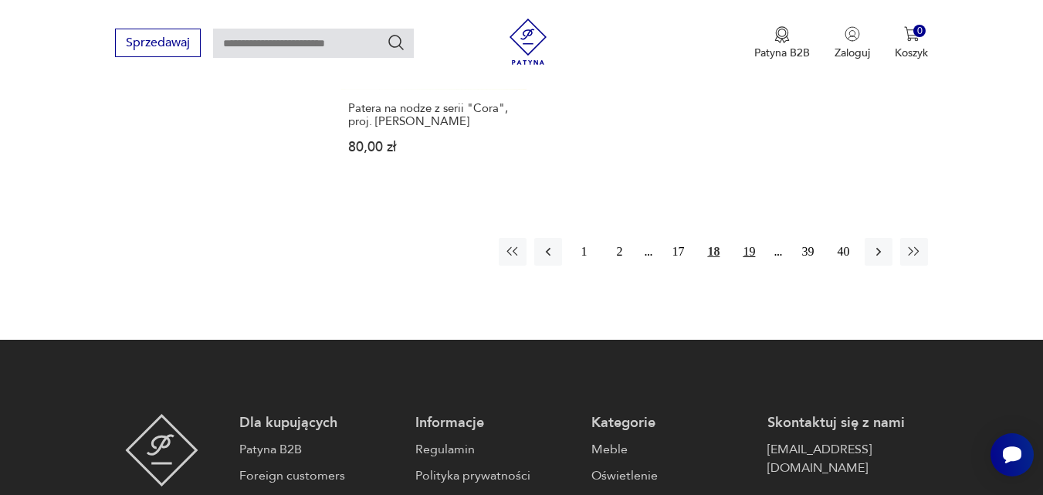
click at [752, 254] on button "19" at bounding box center [749, 252] width 28 height 28
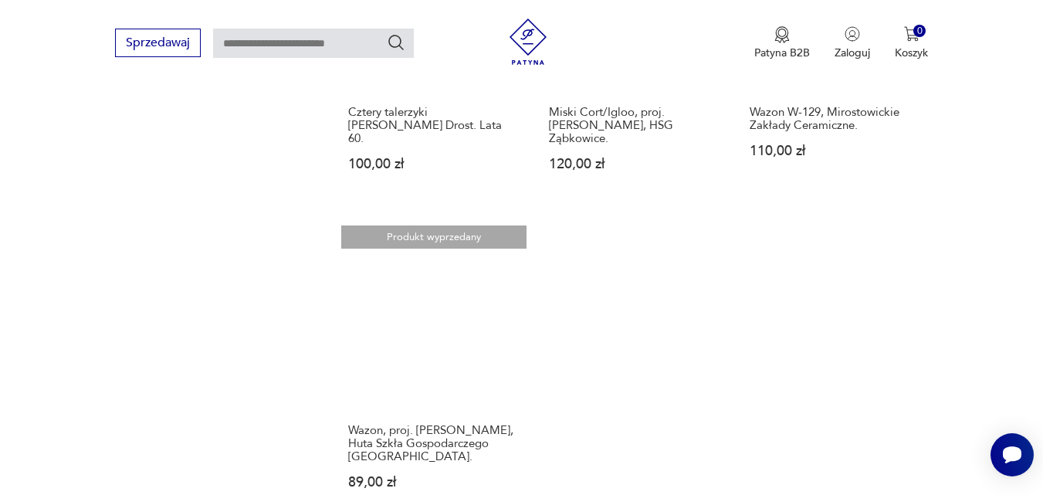
scroll to position [1859, 0]
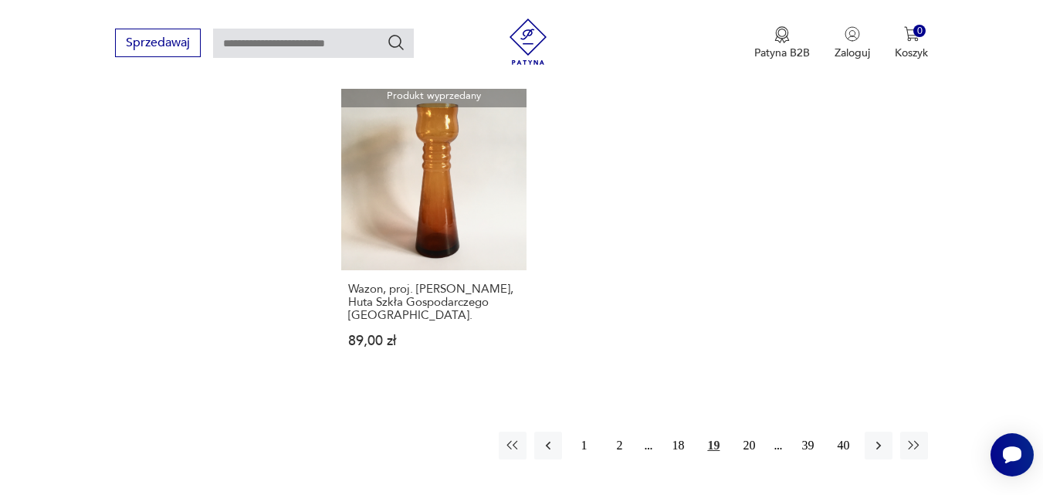
drag, startPoint x: 751, startPoint y: 385, endPoint x: 758, endPoint y: 376, distance: 11.0
click at [758, 432] on button "20" at bounding box center [749, 446] width 28 height 28
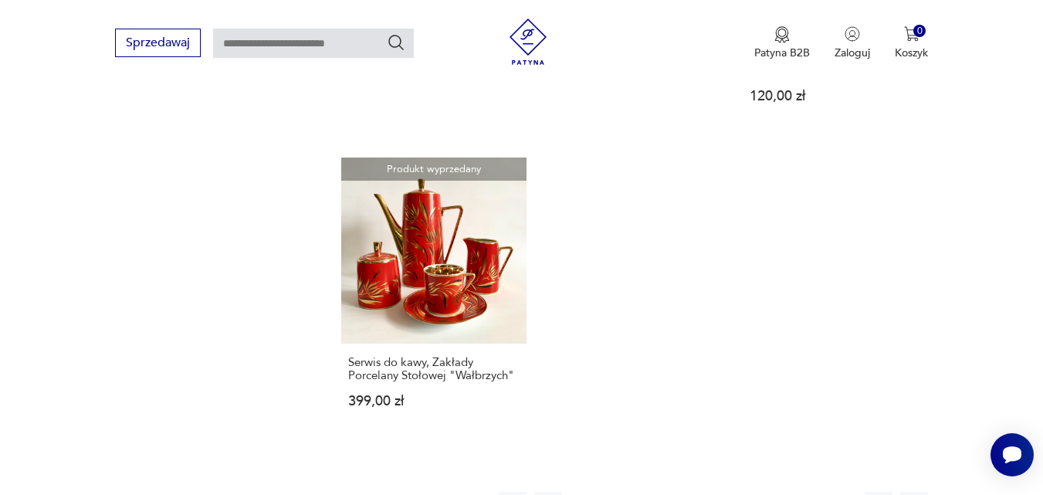
scroll to position [2040, 0]
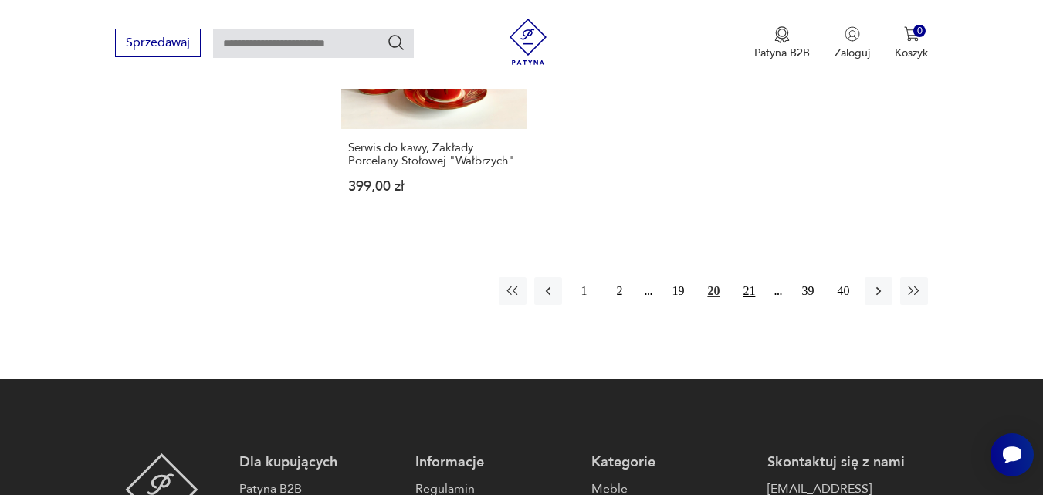
click at [744, 277] on button "21" at bounding box center [749, 291] width 28 height 28
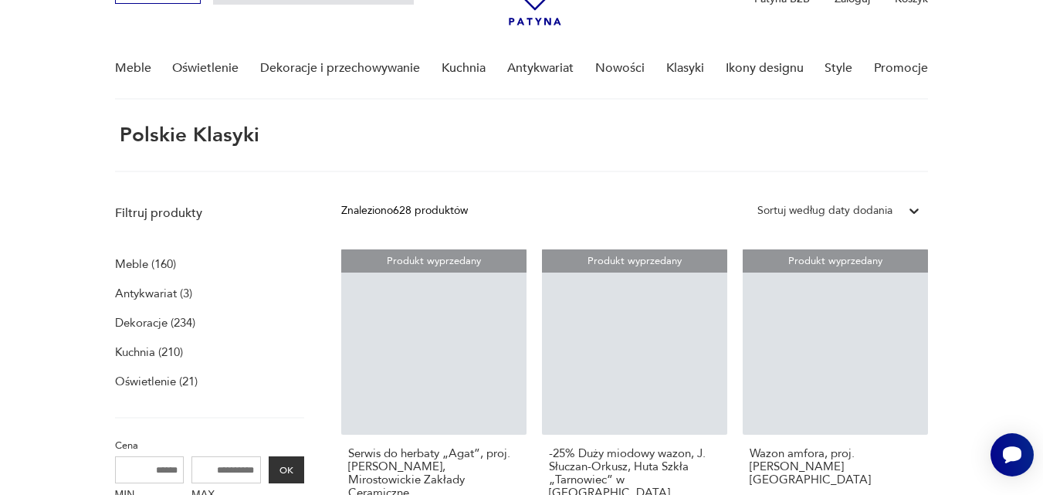
scroll to position [58, 0]
